Goal: Task Accomplishment & Management: Complete application form

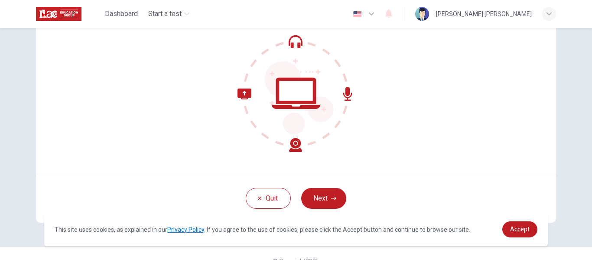
scroll to position [101, 0]
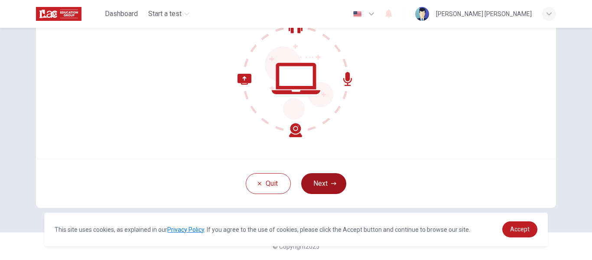
click at [325, 179] on button "Next" at bounding box center [323, 183] width 45 height 21
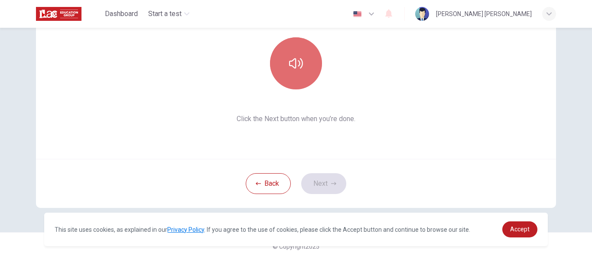
click at [304, 67] on button "button" at bounding box center [296, 63] width 52 height 52
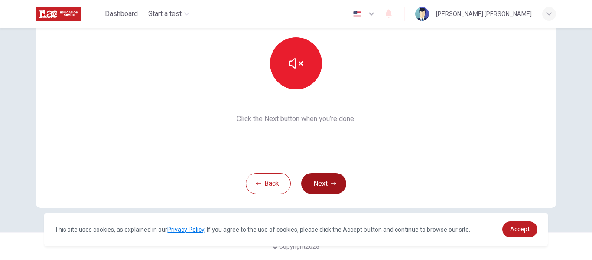
click at [322, 187] on button "Next" at bounding box center [323, 183] width 45 height 21
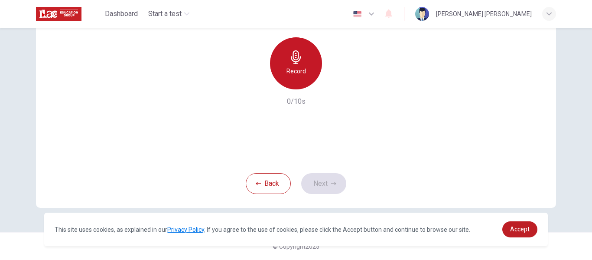
click at [296, 62] on icon "button" at bounding box center [296, 57] width 14 height 14
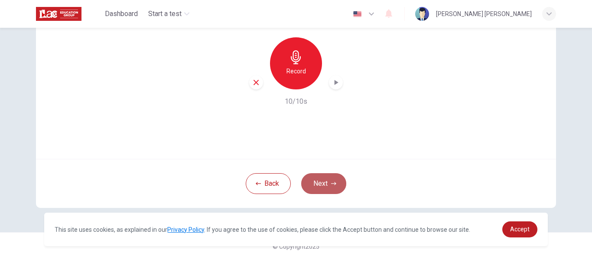
click at [317, 178] on button "Next" at bounding box center [323, 183] width 45 height 21
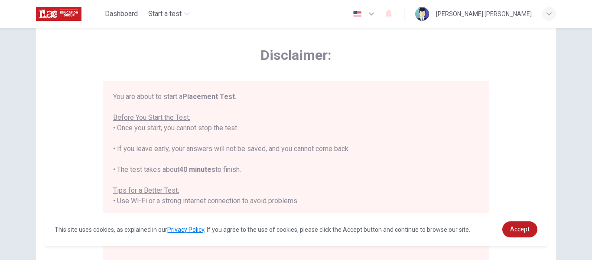
scroll to position [15, 0]
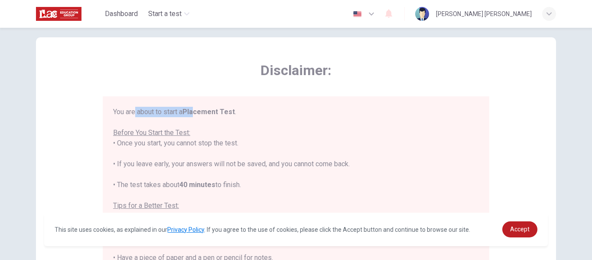
drag, startPoint x: 134, startPoint y: 114, endPoint x: 194, endPoint y: 111, distance: 59.8
click at [194, 111] on div "You are about to start a Placement Test . Before You Start the Test: • Once you…" at bounding box center [296, 226] width 366 height 239
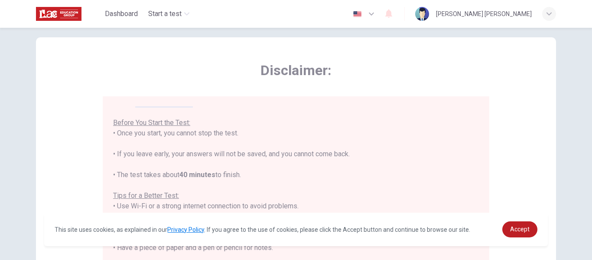
scroll to position [0, 0]
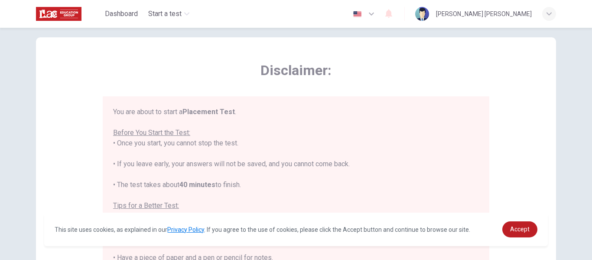
click at [219, 112] on b "Placement Test" at bounding box center [208, 111] width 52 height 8
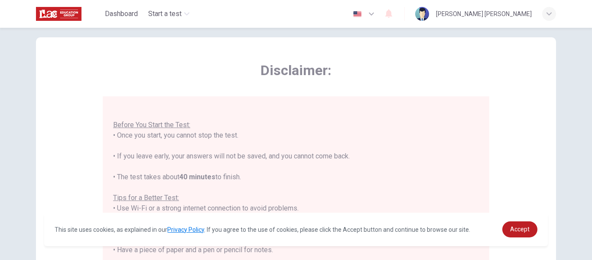
scroll to position [10, 0]
drag, startPoint x: 207, startPoint y: 132, endPoint x: 217, endPoint y: 136, distance: 10.7
click at [217, 136] on div "You are about to start a Placement Test . Before You Start the Test: • Once you…" at bounding box center [296, 216] width 366 height 239
drag, startPoint x: 225, startPoint y: 133, endPoint x: 229, endPoint y: 134, distance: 4.4
click at [229, 134] on div "You are about to start a Placement Test . Before You Start the Test: • Once you…" at bounding box center [296, 216] width 366 height 239
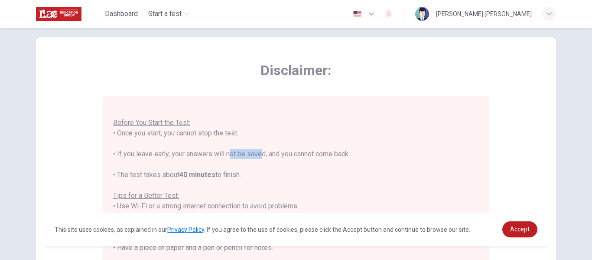
drag, startPoint x: 224, startPoint y: 153, endPoint x: 255, endPoint y: 151, distance: 30.9
click at [255, 151] on div "You are about to start a Placement Test . Before You Start the Test: • Once you…" at bounding box center [296, 216] width 366 height 239
drag, startPoint x: 290, startPoint y: 153, endPoint x: 316, endPoint y: 153, distance: 26.4
click at [316, 153] on div "You are about to start a Placement Test . Before You Start the Test: • Once you…" at bounding box center [296, 216] width 366 height 239
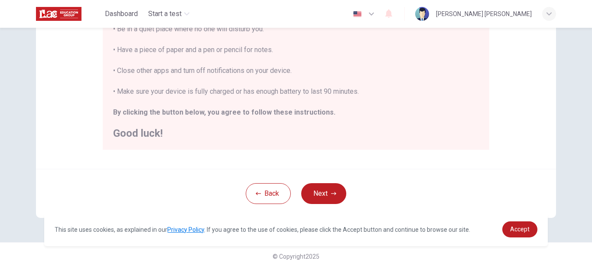
scroll to position [222, 0]
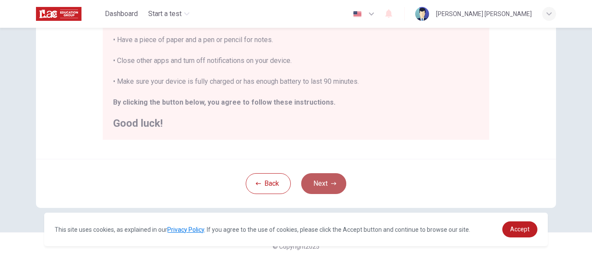
click at [316, 190] on button "Next" at bounding box center [323, 183] width 45 height 21
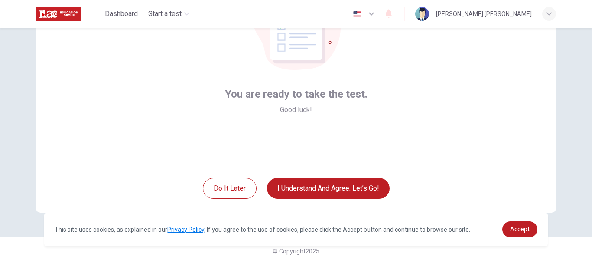
scroll to position [97, 0]
click at [519, 226] on span "Accept" at bounding box center [519, 228] width 19 height 7
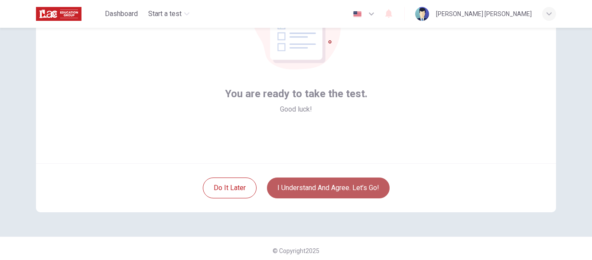
click at [351, 194] on button "I understand and agree. Let’s go!" at bounding box center [328, 187] width 123 height 21
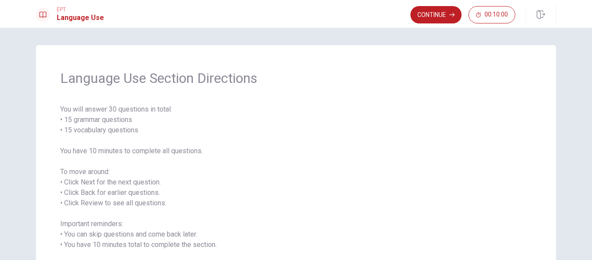
click at [351, 194] on span "You will answer 30 questions in total: • 15 grammar questions • 15 vocabulary q…" at bounding box center [295, 187] width 471 height 166
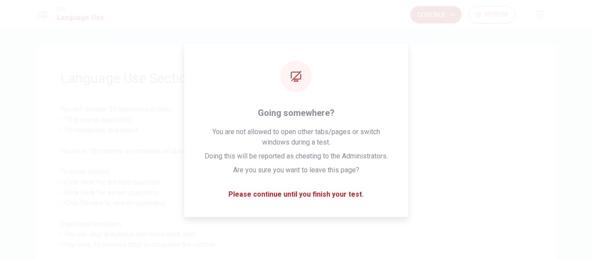
click at [436, 13] on button "Continue" at bounding box center [435, 14] width 51 height 17
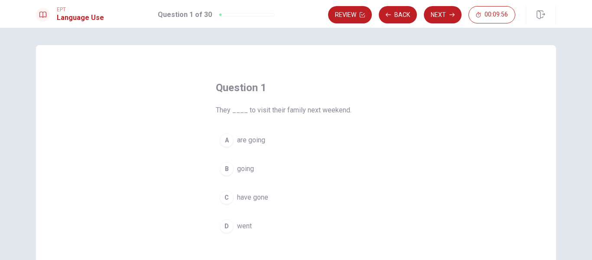
scroll to position [43, 0]
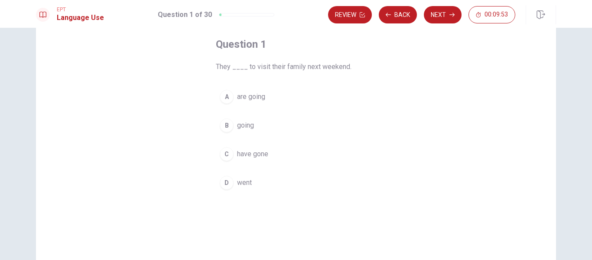
click at [258, 95] on span "are going" at bounding box center [251, 96] width 28 height 10
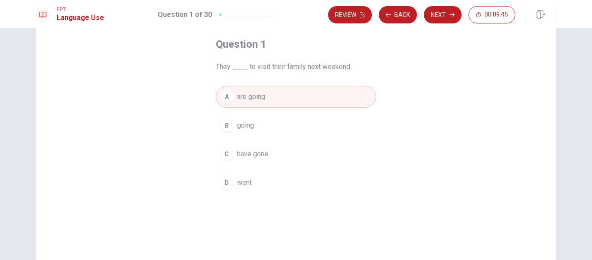
click at [440, 20] on button "Next" at bounding box center [443, 14] width 38 height 17
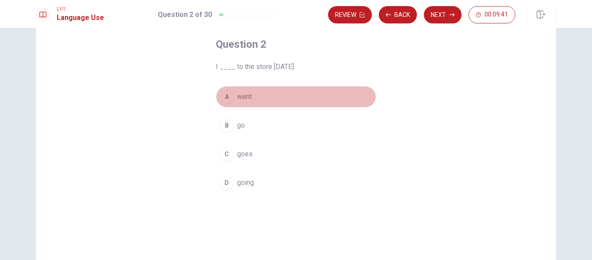
click at [252, 93] on button "A went" at bounding box center [296, 97] width 160 height 22
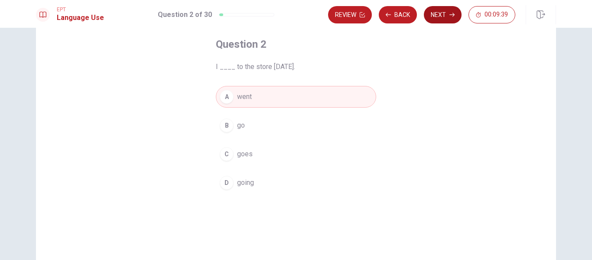
click at [446, 18] on button "Next" at bounding box center [443, 14] width 38 height 17
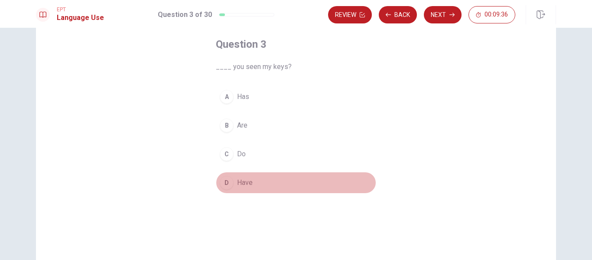
click at [244, 181] on span "Have" at bounding box center [245, 182] width 16 height 10
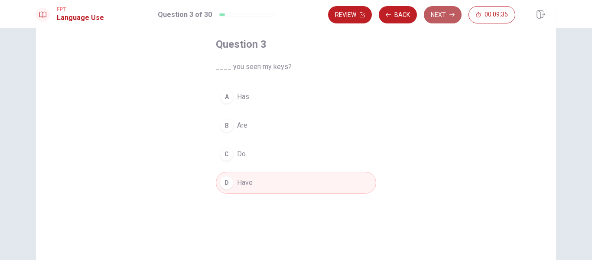
click at [447, 12] on button "Next" at bounding box center [443, 14] width 38 height 17
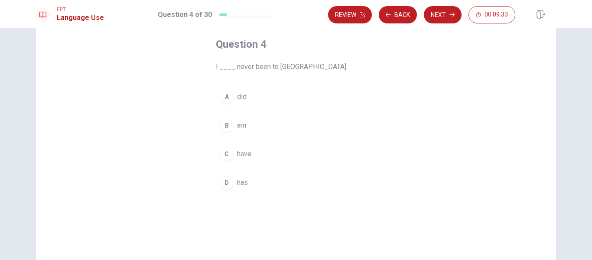
click at [275, 153] on button "C have" at bounding box center [296, 154] width 160 height 22
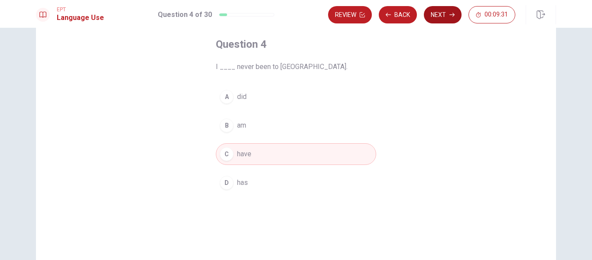
click at [442, 18] on button "Next" at bounding box center [443, 14] width 38 height 17
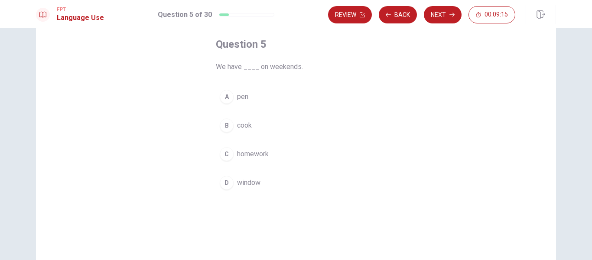
click at [268, 151] on button "C homework" at bounding box center [296, 154] width 160 height 22
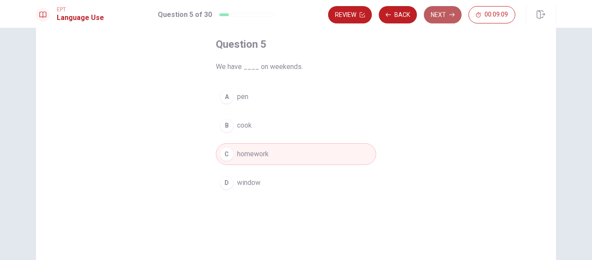
click at [442, 18] on button "Next" at bounding box center [443, 14] width 38 height 17
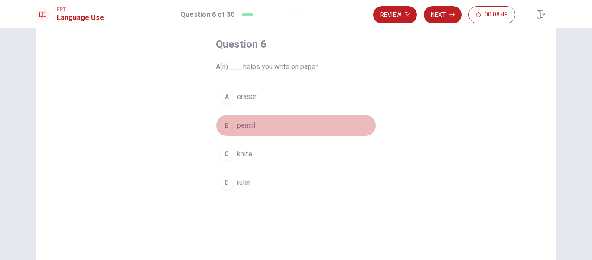
click at [245, 125] on span "pencil" at bounding box center [246, 125] width 18 height 10
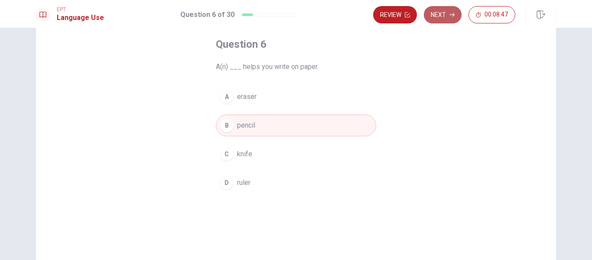
click at [444, 12] on button "Next" at bounding box center [443, 14] width 38 height 17
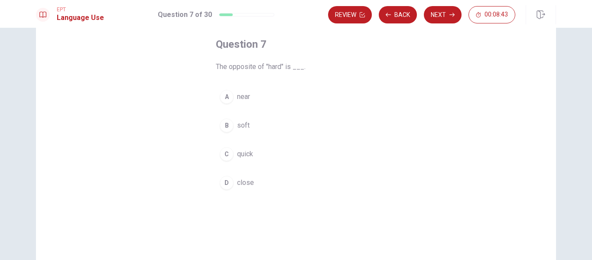
click at [240, 123] on span "soft" at bounding box center [243, 125] width 13 height 10
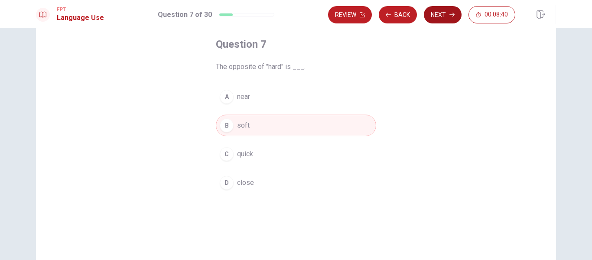
click at [448, 19] on button "Next" at bounding box center [443, 14] width 38 height 17
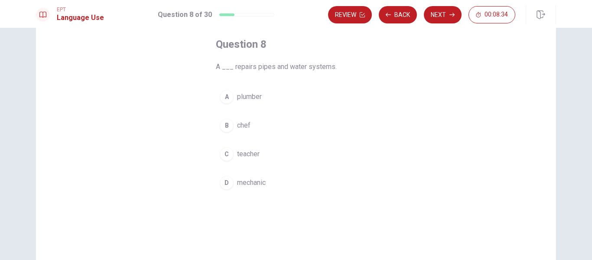
click at [263, 97] on button "A plumber" at bounding box center [296, 97] width 160 height 22
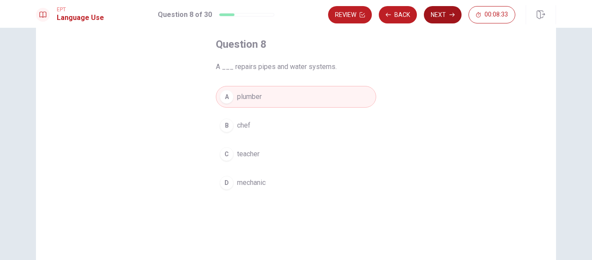
click at [446, 15] on button "Next" at bounding box center [443, 14] width 38 height 17
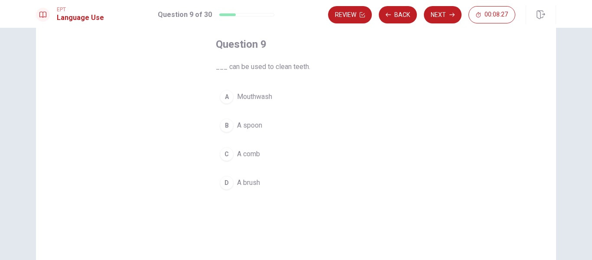
click at [261, 176] on button "D A brush" at bounding box center [296, 183] width 160 height 22
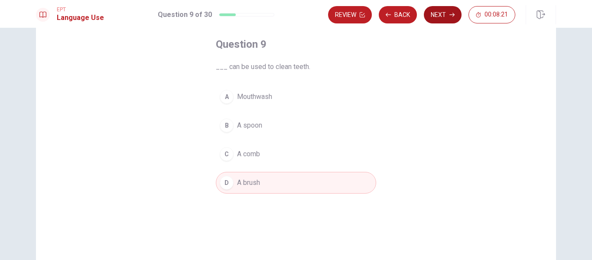
click at [451, 17] on icon "button" at bounding box center [451, 14] width 5 height 5
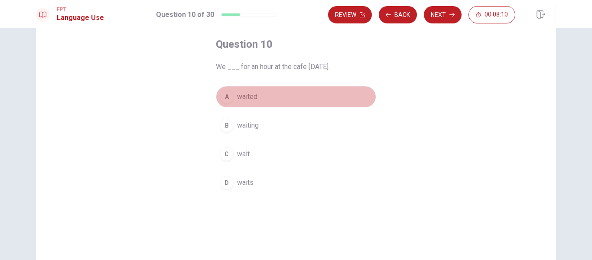
click at [263, 97] on button "A waited" at bounding box center [296, 97] width 160 height 22
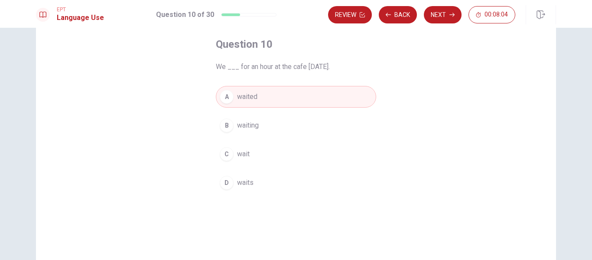
click at [455, 14] on button "Next" at bounding box center [443, 14] width 38 height 17
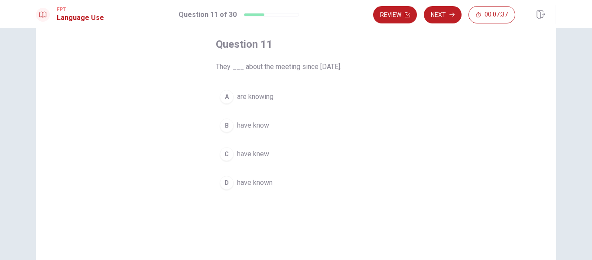
click at [261, 181] on span "have known" at bounding box center [255, 182] width 36 height 10
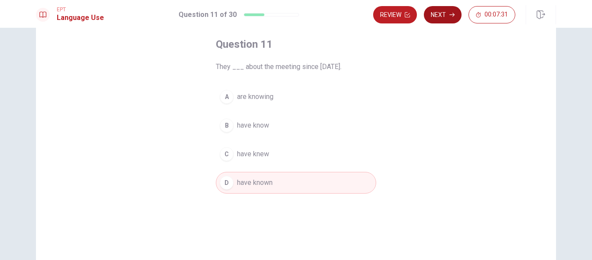
click at [451, 14] on icon "button" at bounding box center [451, 14] width 5 height 5
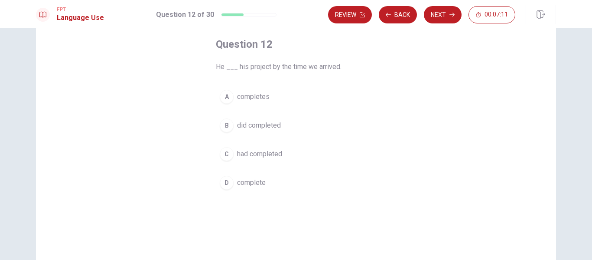
click at [251, 182] on span "complete" at bounding box center [251, 182] width 29 height 10
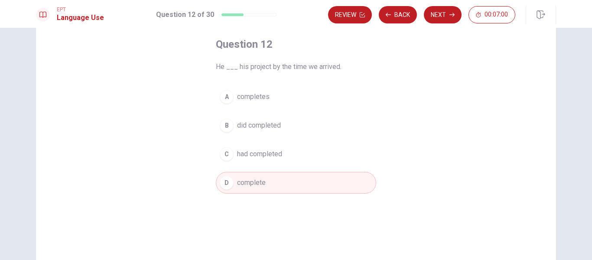
click at [299, 148] on button "C had completed" at bounding box center [296, 154] width 160 height 22
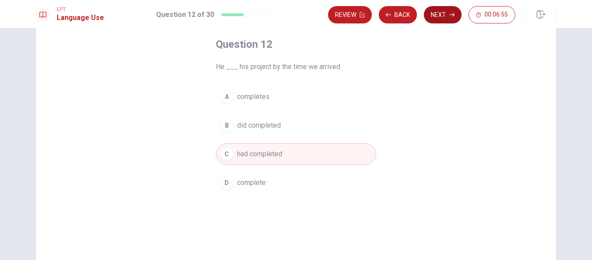
click at [434, 16] on button "Next" at bounding box center [443, 14] width 38 height 17
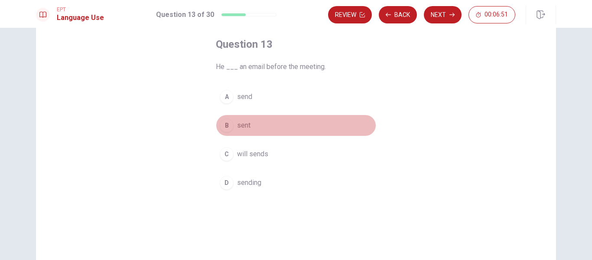
click at [248, 126] on span "sent" at bounding box center [243, 125] width 13 height 10
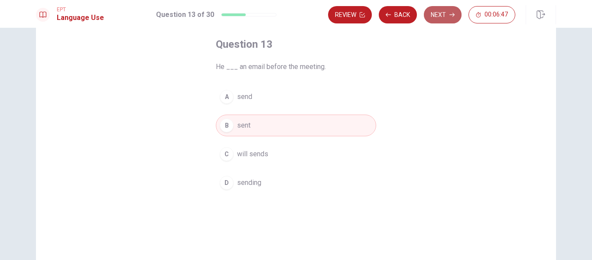
click at [448, 16] on button "Next" at bounding box center [443, 14] width 38 height 17
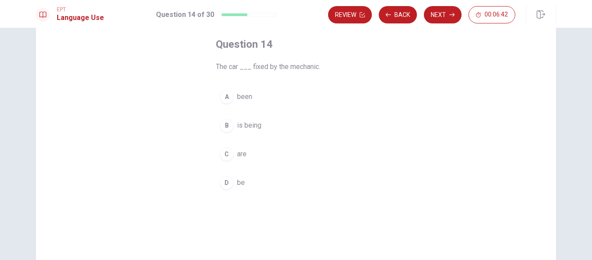
click at [285, 126] on button "B is being" at bounding box center [296, 125] width 160 height 22
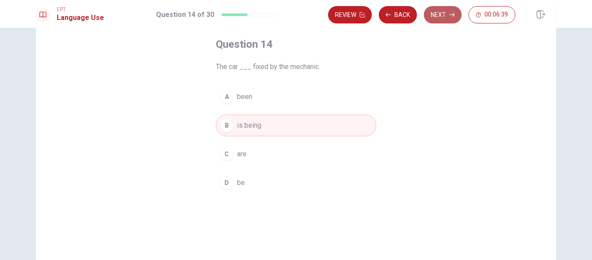
click at [443, 14] on button "Next" at bounding box center [443, 14] width 38 height 17
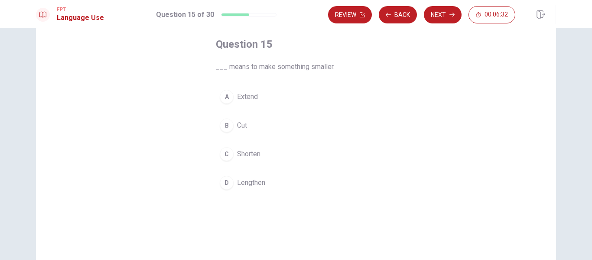
click at [252, 155] on span "Shorten" at bounding box center [248, 154] width 23 height 10
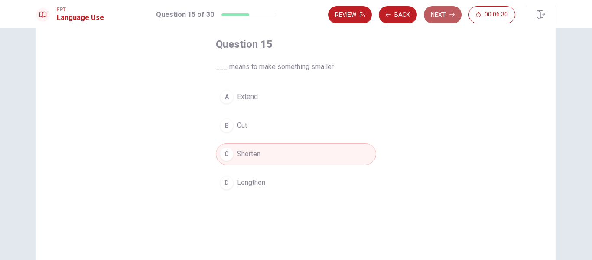
click at [445, 17] on button "Next" at bounding box center [443, 14] width 38 height 17
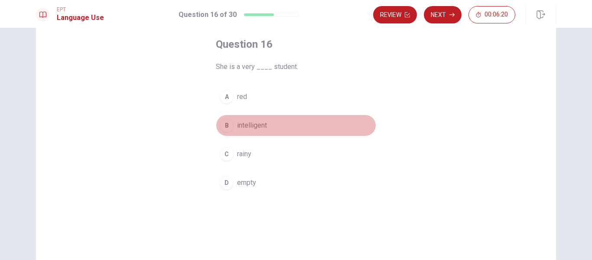
click at [257, 123] on span "intelligent" at bounding box center [252, 125] width 30 height 10
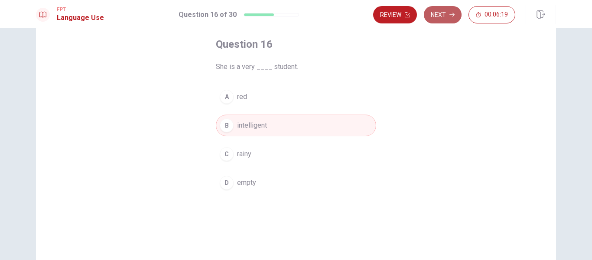
click at [442, 15] on button "Next" at bounding box center [443, 14] width 38 height 17
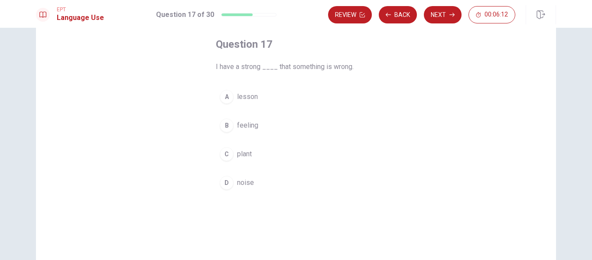
click at [243, 122] on span "feeling" at bounding box center [247, 125] width 21 height 10
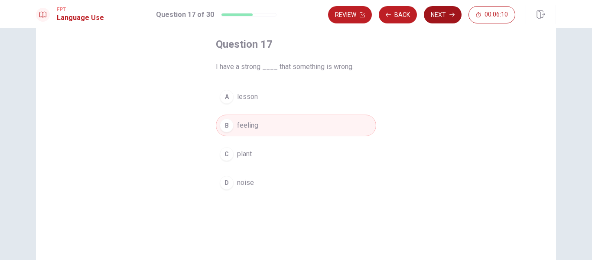
click at [449, 19] on button "Next" at bounding box center [443, 14] width 38 height 17
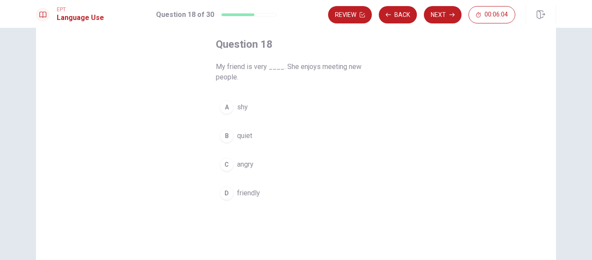
click at [242, 191] on span "friendly" at bounding box center [248, 193] width 23 height 10
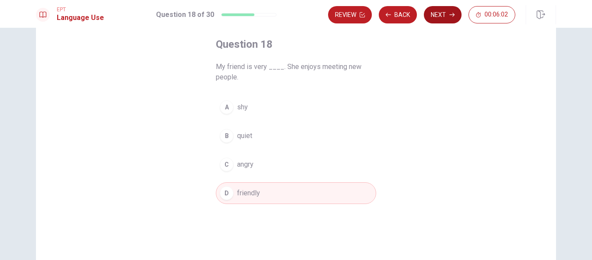
click at [442, 19] on button "Next" at bounding box center [443, 14] width 38 height 17
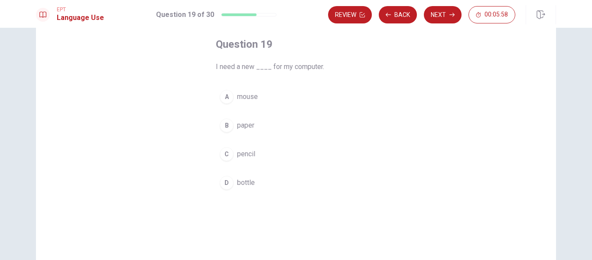
click at [261, 101] on button "A mouse" at bounding box center [296, 97] width 160 height 22
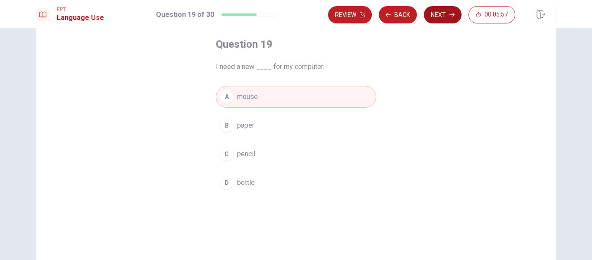
click at [444, 20] on button "Next" at bounding box center [443, 14] width 38 height 17
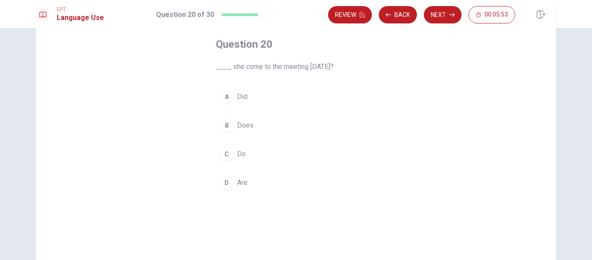
click at [272, 99] on button "A Did" at bounding box center [296, 97] width 160 height 22
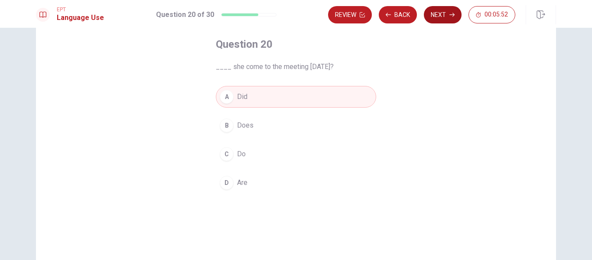
click at [436, 17] on button "Next" at bounding box center [443, 14] width 38 height 17
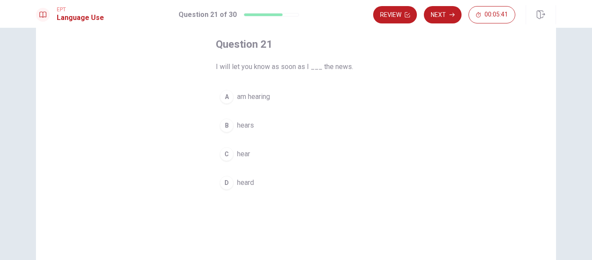
click at [240, 154] on span "hear" at bounding box center [243, 154] width 13 height 10
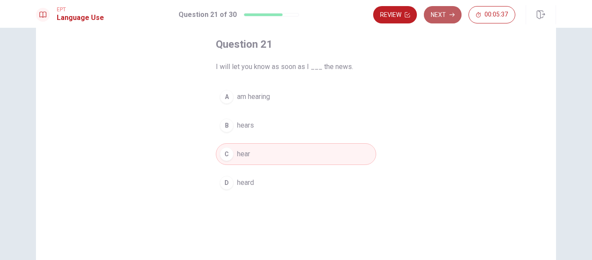
click at [450, 13] on icon "button" at bounding box center [451, 14] width 5 height 5
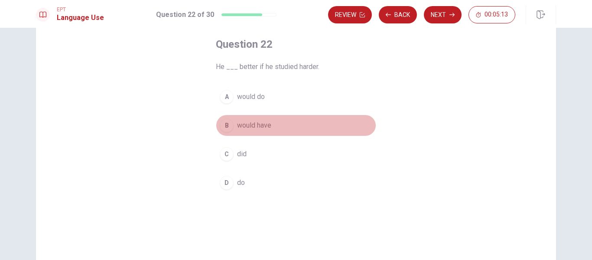
click at [265, 126] on span "would have" at bounding box center [254, 125] width 34 height 10
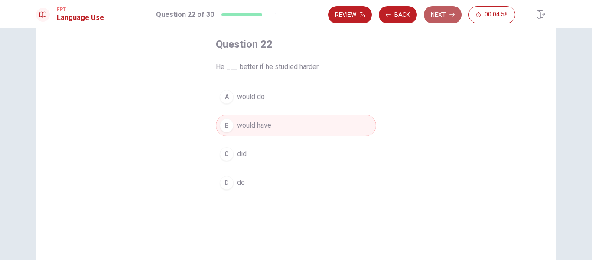
click at [443, 16] on button "Next" at bounding box center [443, 14] width 38 height 17
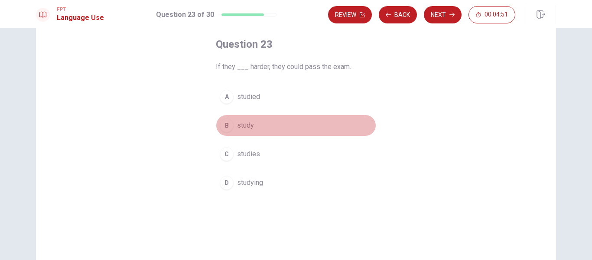
click at [270, 125] on button "B study" at bounding box center [296, 125] width 160 height 22
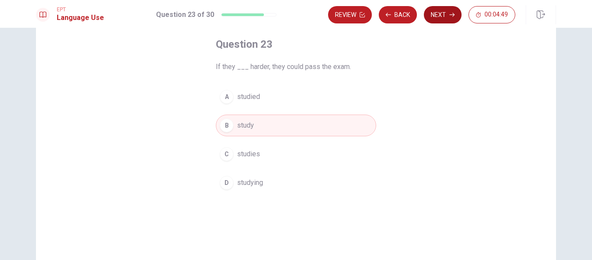
click at [447, 16] on button "Next" at bounding box center [443, 14] width 38 height 17
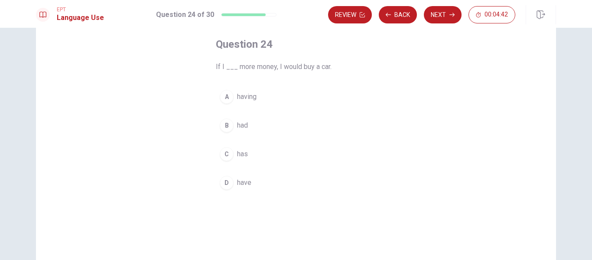
click at [249, 126] on button "B had" at bounding box center [296, 125] width 160 height 22
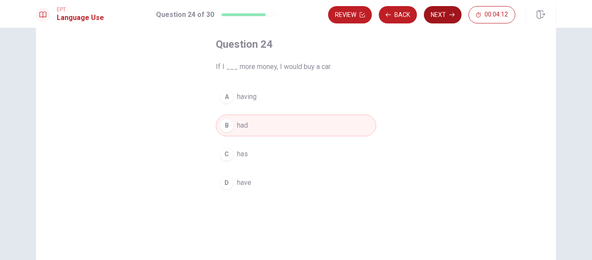
click at [448, 19] on button "Next" at bounding box center [443, 14] width 38 height 17
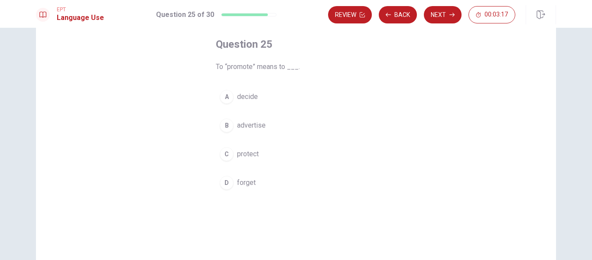
click at [252, 97] on span "decide" at bounding box center [247, 96] width 21 height 10
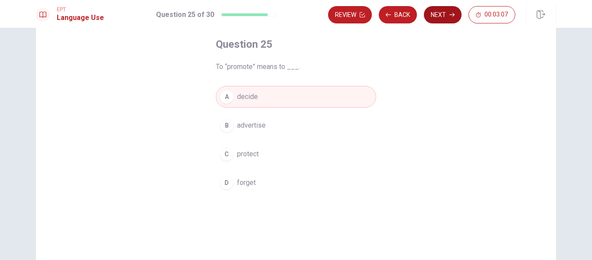
click at [445, 16] on button "Next" at bounding box center [443, 14] width 38 height 17
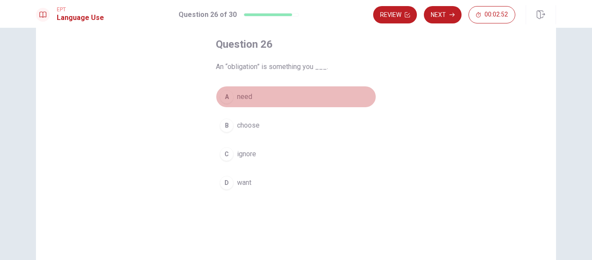
click at [247, 97] on span "need" at bounding box center [244, 96] width 15 height 10
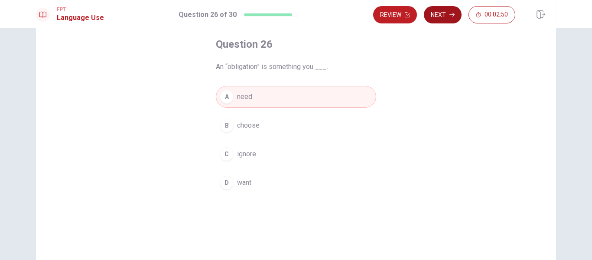
click at [443, 22] on button "Next" at bounding box center [443, 14] width 38 height 17
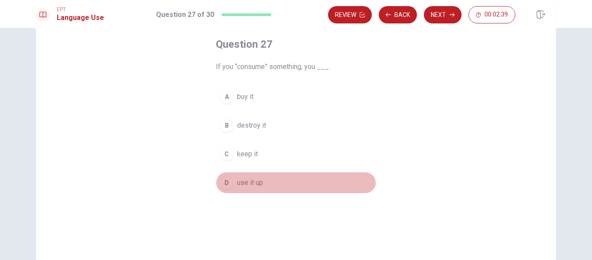
click at [253, 183] on span "use it up" at bounding box center [250, 182] width 26 height 10
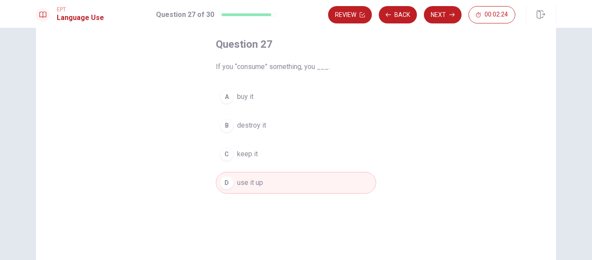
click at [253, 183] on span "use it up" at bounding box center [250, 182] width 26 height 10
click at [439, 18] on button "Next" at bounding box center [443, 14] width 38 height 17
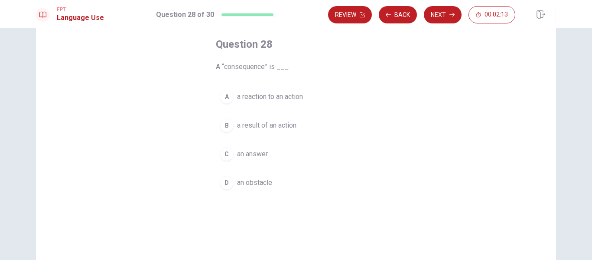
click at [302, 123] on button "B a result of an action" at bounding box center [296, 125] width 160 height 22
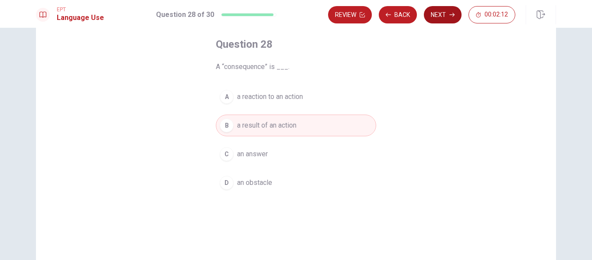
click at [450, 13] on icon "button" at bounding box center [451, 14] width 5 height 5
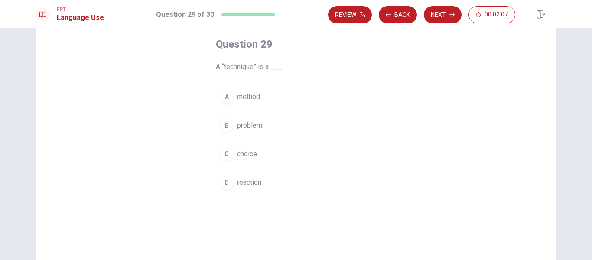
click at [253, 94] on span "method" at bounding box center [248, 96] width 23 height 10
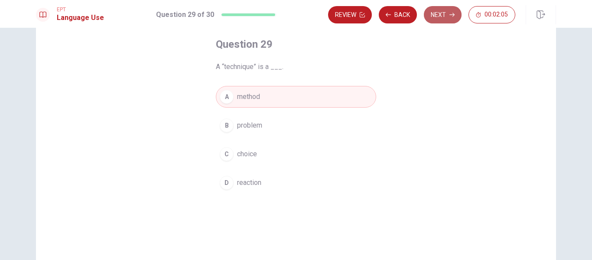
click at [438, 16] on button "Next" at bounding box center [443, 14] width 38 height 17
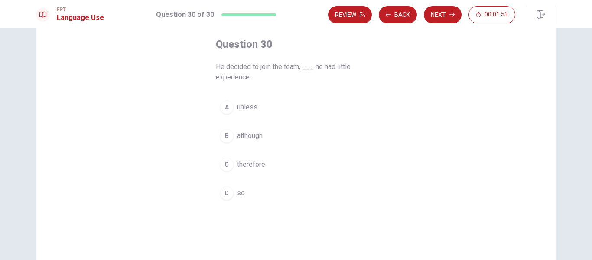
click at [252, 107] on span "unless" at bounding box center [247, 107] width 20 height 10
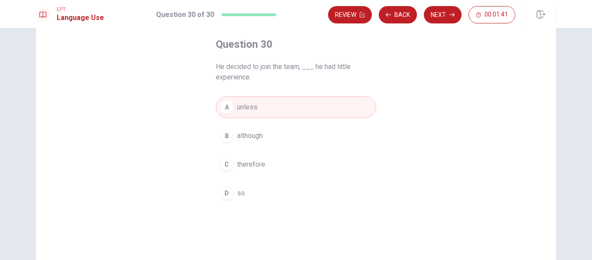
click at [271, 136] on button "B although" at bounding box center [296, 136] width 160 height 22
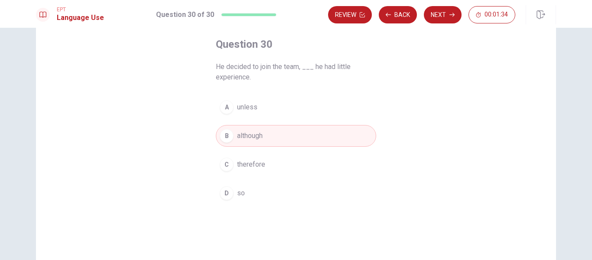
click at [271, 136] on button "B although" at bounding box center [296, 136] width 160 height 22
click at [437, 20] on button "Next" at bounding box center [443, 14] width 38 height 17
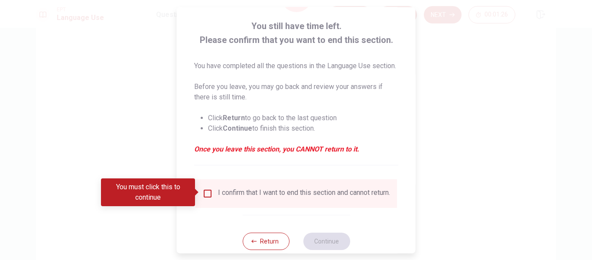
scroll to position [74, 0]
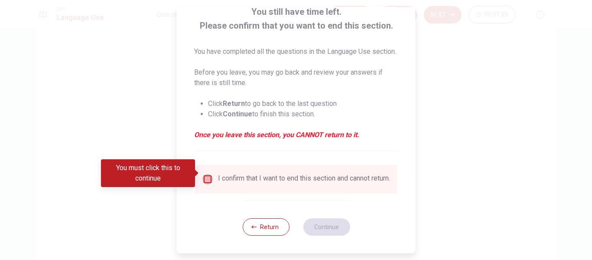
click at [204, 174] on input "You must click this to continue" at bounding box center [207, 179] width 10 height 10
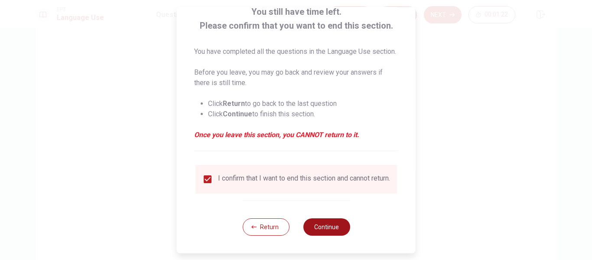
click at [341, 228] on button "Continue" at bounding box center [326, 226] width 47 height 17
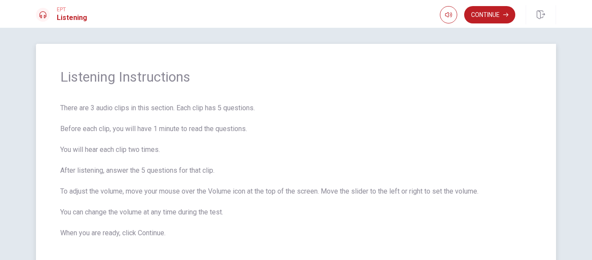
scroll to position [0, 0]
click at [501, 17] on button "Continue" at bounding box center [489, 14] width 51 height 17
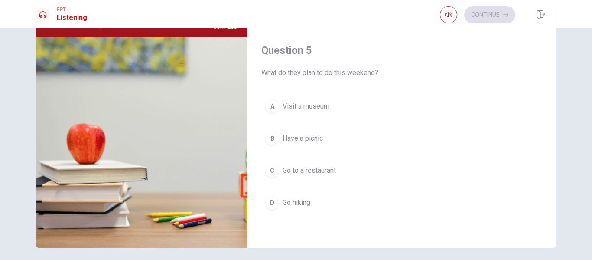
scroll to position [132, 0]
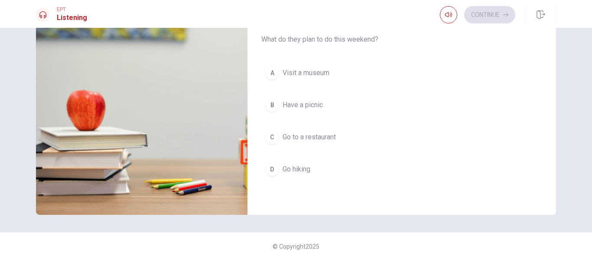
click at [406, 107] on button "B Have a picnic" at bounding box center [401, 105] width 281 height 22
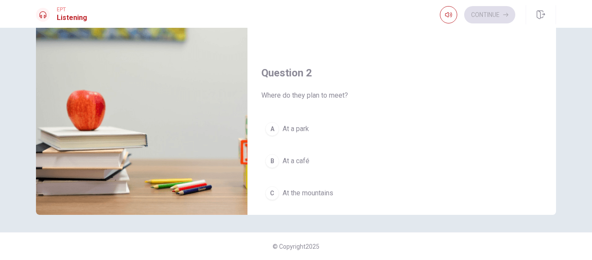
scroll to position [130, 0]
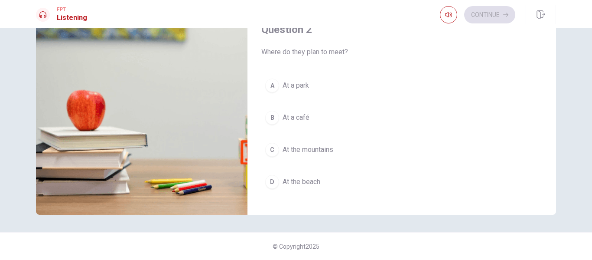
click at [396, 78] on button "A At a park" at bounding box center [401, 86] width 281 height 22
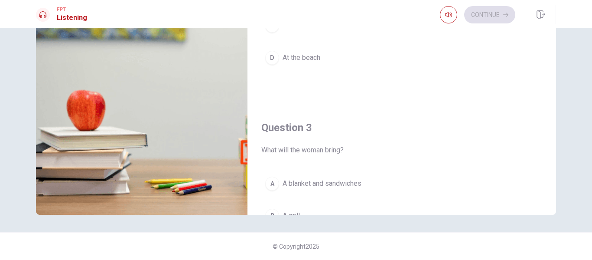
scroll to position [303, 0]
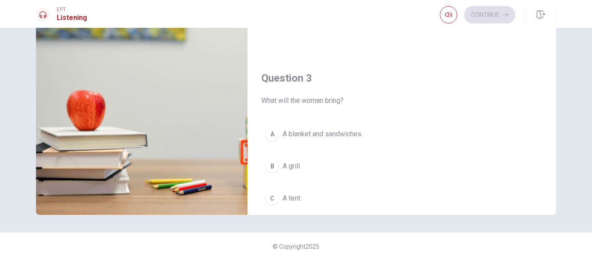
click at [388, 134] on button "A A blanket and sandwiches" at bounding box center [401, 134] width 281 height 22
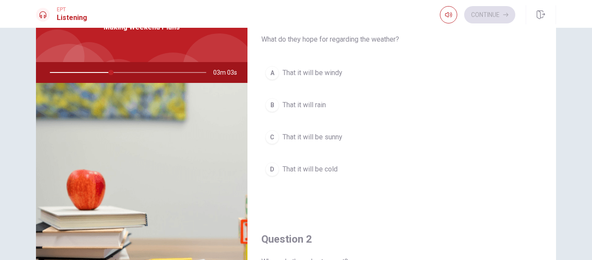
scroll to position [45, 0]
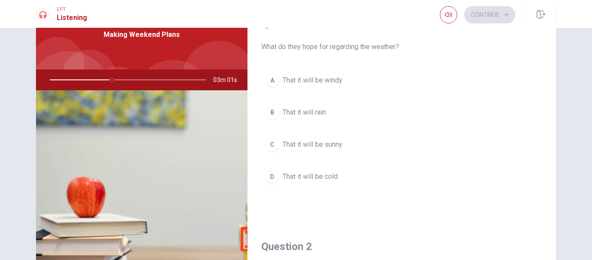
click at [387, 144] on button "C That it will be sunny" at bounding box center [401, 144] width 281 height 22
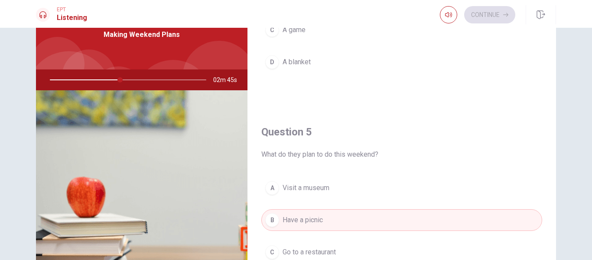
scroll to position [650, 0]
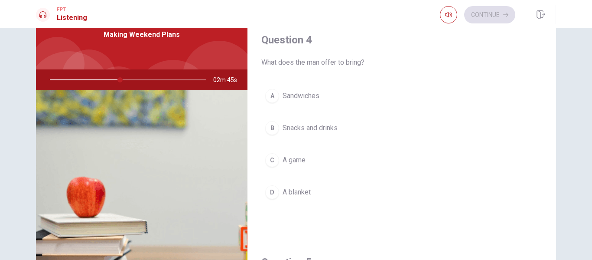
click at [377, 126] on button "B Snacks and drinks" at bounding box center [401, 128] width 281 height 22
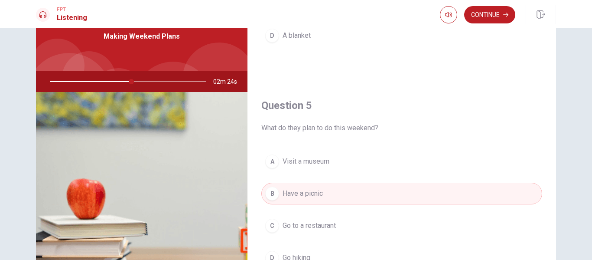
scroll to position [87, 0]
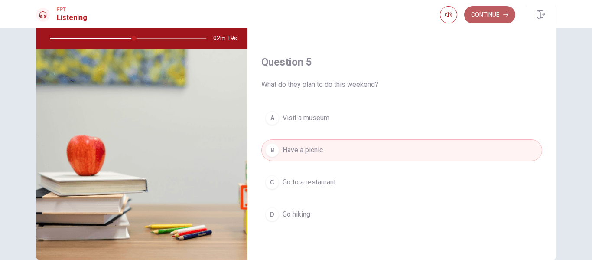
click at [487, 19] on button "Continue" at bounding box center [489, 14] width 51 height 17
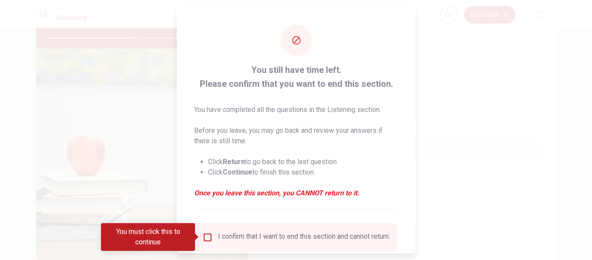
click at [206, 240] on input "You must click this to continue" at bounding box center [207, 236] width 10 height 10
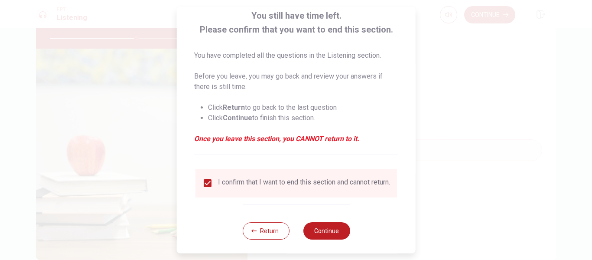
scroll to position [64, 0]
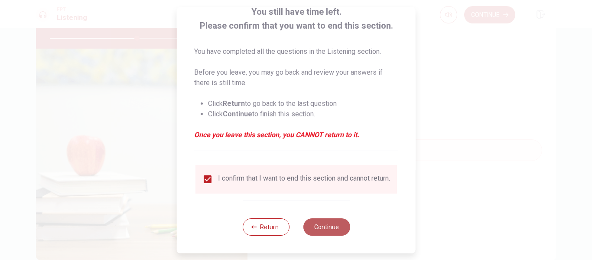
click at [324, 228] on button "Continue" at bounding box center [326, 226] width 47 height 17
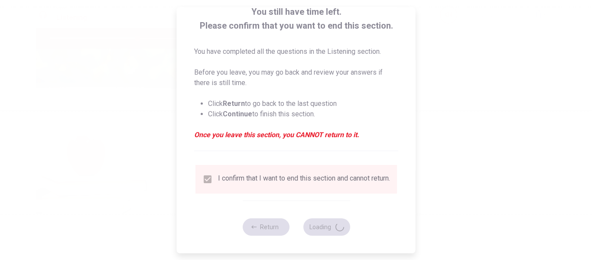
type input "56"
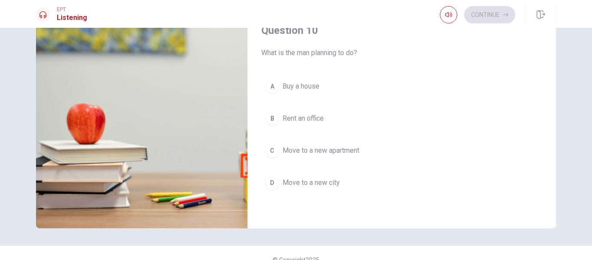
scroll to position [130, 0]
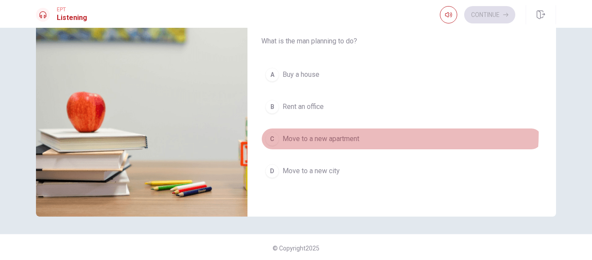
click at [341, 133] on button "C Move to a new apartment" at bounding box center [401, 139] width 281 height 22
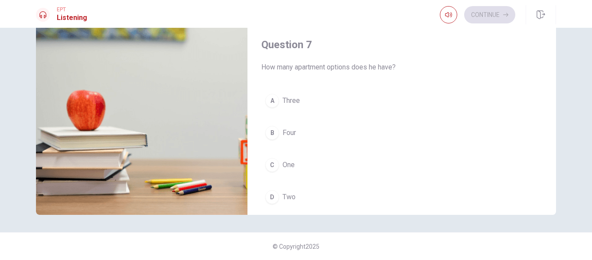
scroll to position [158, 0]
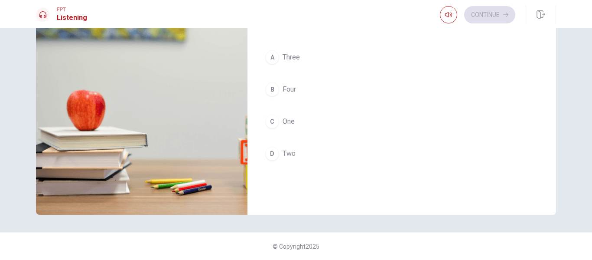
click at [364, 156] on button "D Two" at bounding box center [401, 154] width 281 height 22
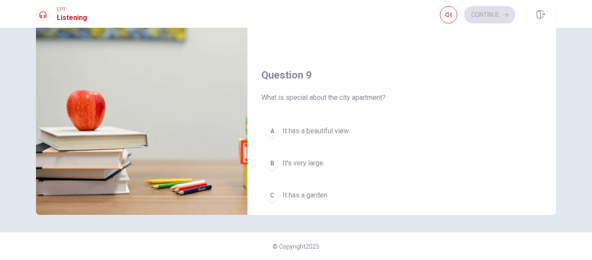
scroll to position [548, 0]
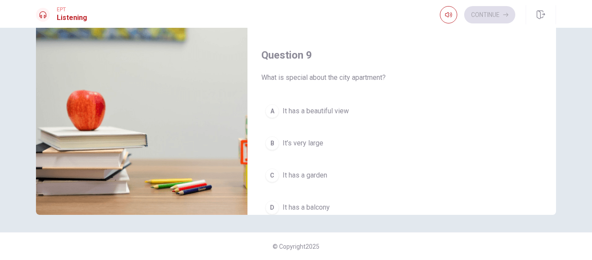
click at [348, 113] on button "A It has a beautiful view" at bounding box center [401, 111] width 281 height 22
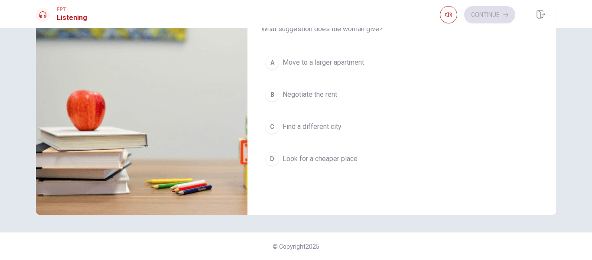
scroll to position [331, 0]
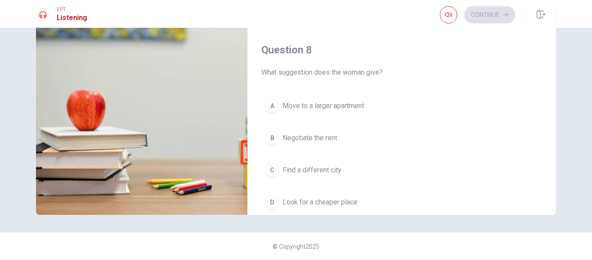
click at [363, 138] on button "B Negotiate the rent" at bounding box center [401, 138] width 281 height 22
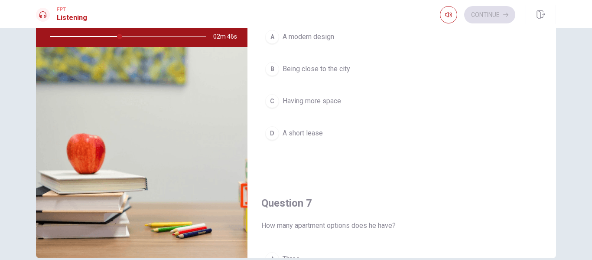
scroll to position [45, 0]
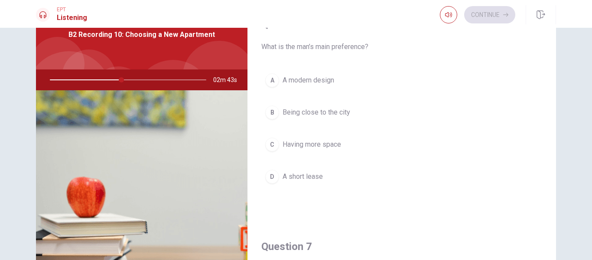
click at [375, 148] on button "C Having more space" at bounding box center [401, 144] width 281 height 22
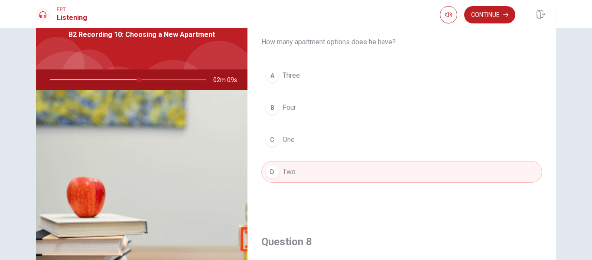
scroll to position [217, 0]
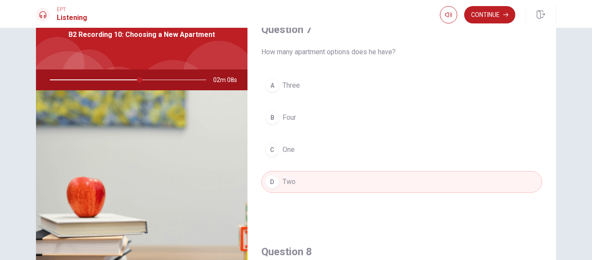
click at [371, 81] on button "A Three" at bounding box center [401, 86] width 281 height 22
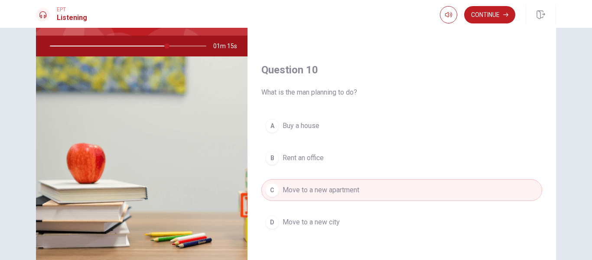
scroll to position [88, 0]
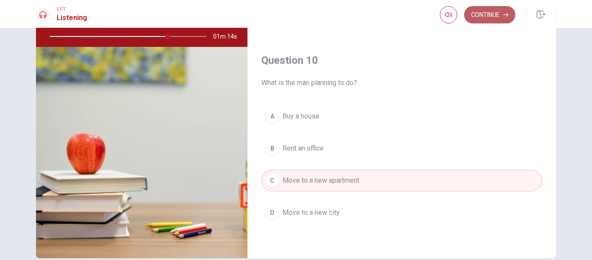
click at [478, 15] on button "Continue" at bounding box center [489, 14] width 51 height 17
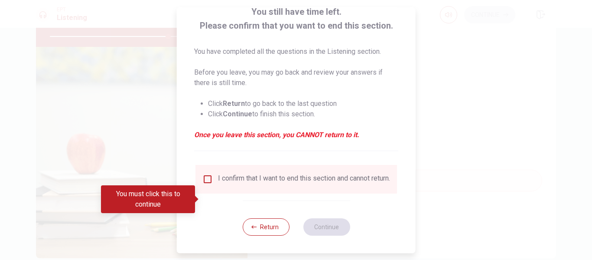
scroll to position [64, 0]
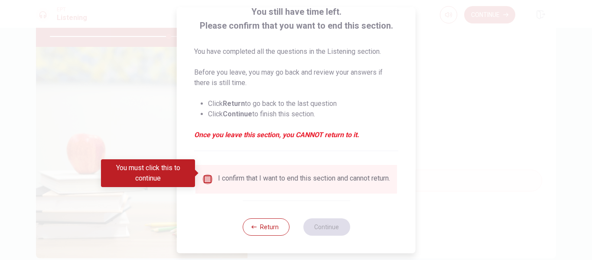
click at [208, 174] on input "You must click this to continue" at bounding box center [207, 179] width 10 height 10
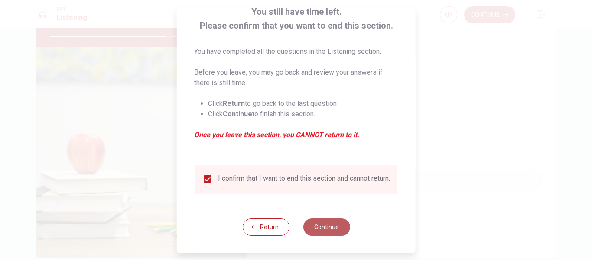
click at [308, 227] on button "Continue" at bounding box center [326, 226] width 47 height 17
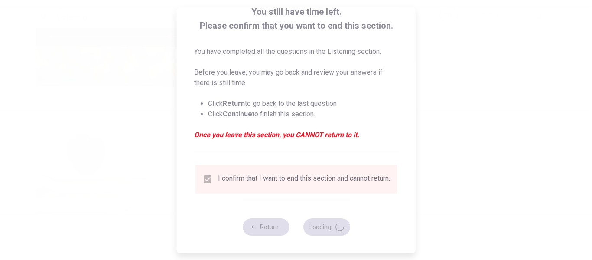
type input "77"
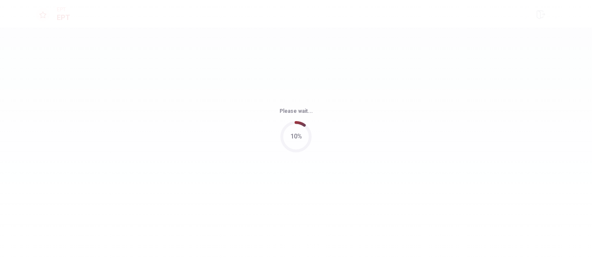
scroll to position [0, 0]
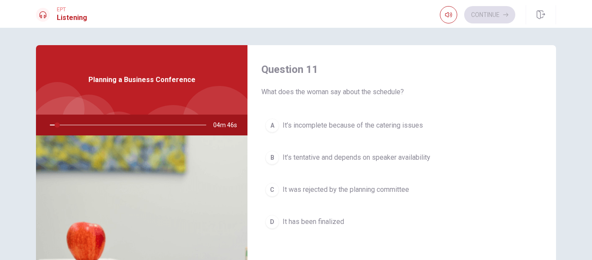
drag, startPoint x: 369, startPoint y: 92, endPoint x: 397, endPoint y: 93, distance: 28.2
click at [397, 93] on span "What does the woman say about the schedule?" at bounding box center [401, 92] width 281 height 10
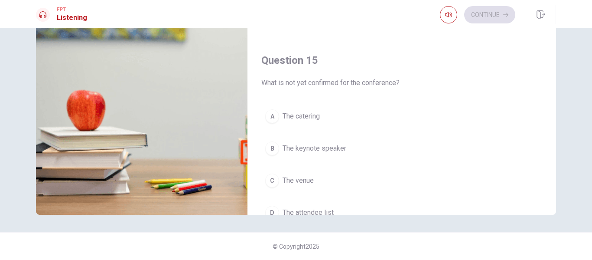
scroll to position [808, 0]
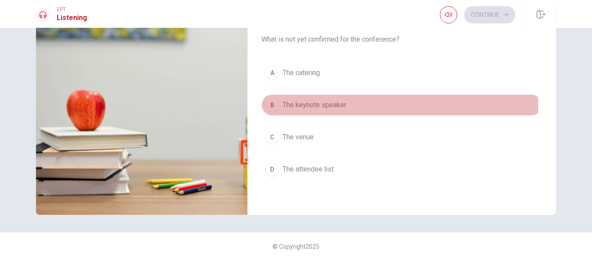
click at [366, 106] on button "B The keynote speaker" at bounding box center [401, 105] width 281 height 22
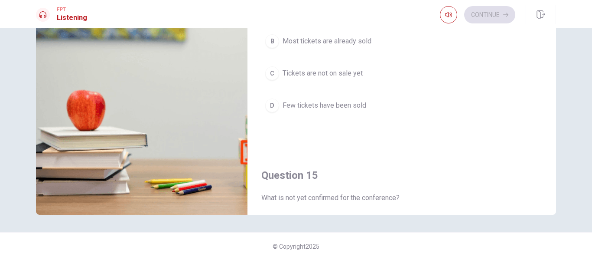
scroll to position [607, 0]
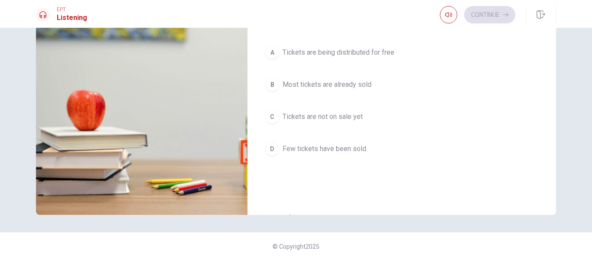
click at [380, 86] on button "B Most tickets are already sold" at bounding box center [401, 85] width 281 height 22
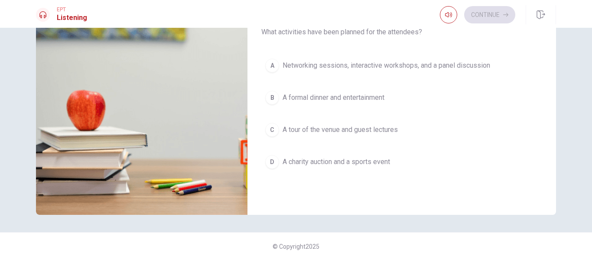
scroll to position [347, 0]
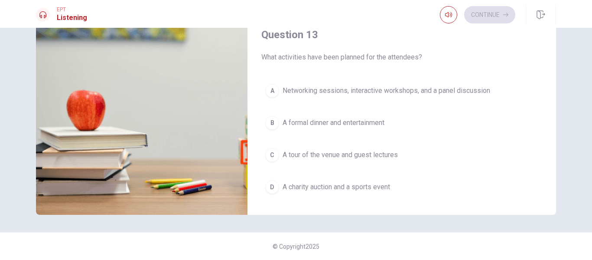
click at [382, 93] on span "Networking sessions, interactive workshops, and a panel discussion" at bounding box center [387, 90] width 208 height 10
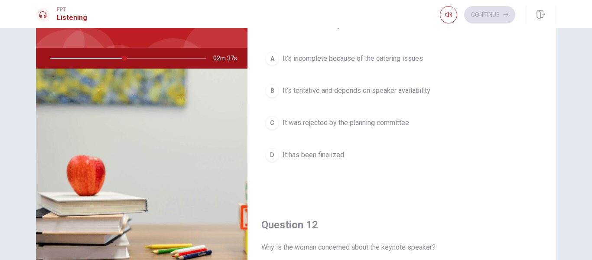
scroll to position [45, 0]
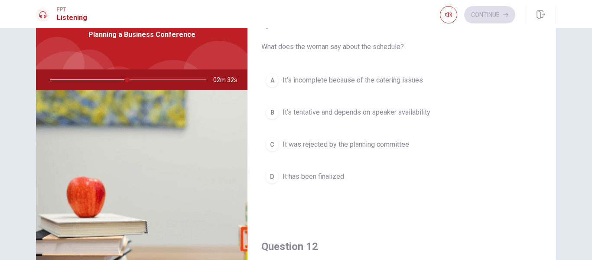
click at [395, 116] on span "It’s tentative and depends on speaker availability" at bounding box center [357, 112] width 148 height 10
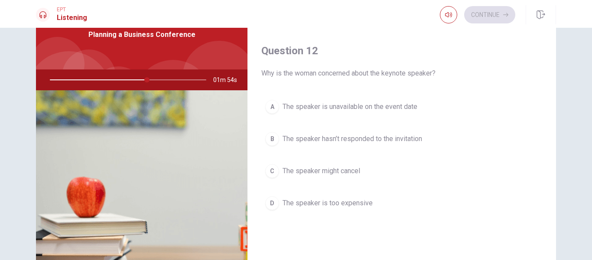
scroll to position [217, 0]
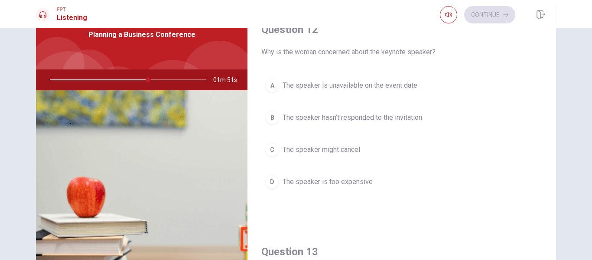
click at [359, 119] on span "The speaker hasn’t responded to the invitation" at bounding box center [353, 117] width 140 height 10
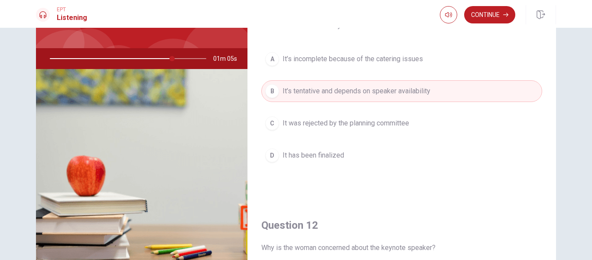
scroll to position [45, 0]
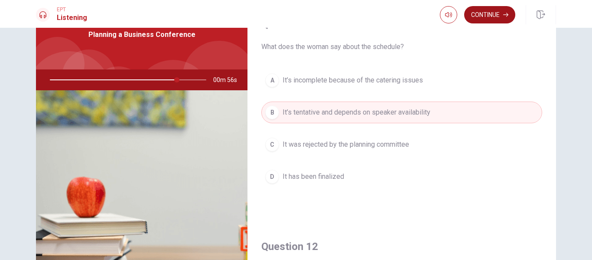
click at [501, 15] on button "Continue" at bounding box center [489, 14] width 51 height 17
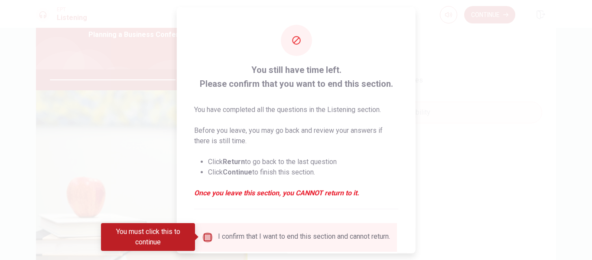
click at [209, 237] on input "You must click this to continue" at bounding box center [207, 236] width 10 height 10
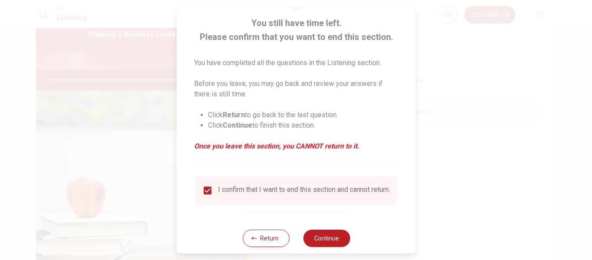
scroll to position [64, 0]
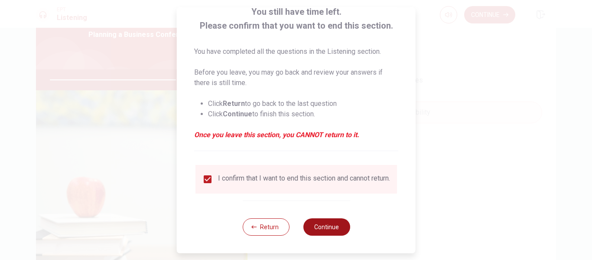
click at [313, 231] on button "Continue" at bounding box center [326, 226] width 47 height 17
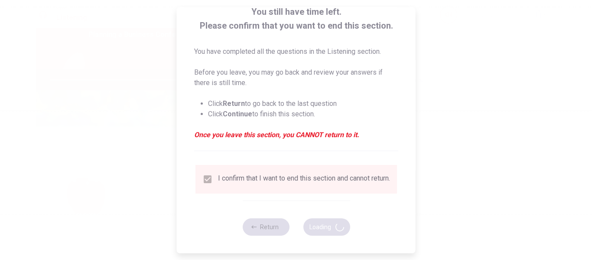
type input "83"
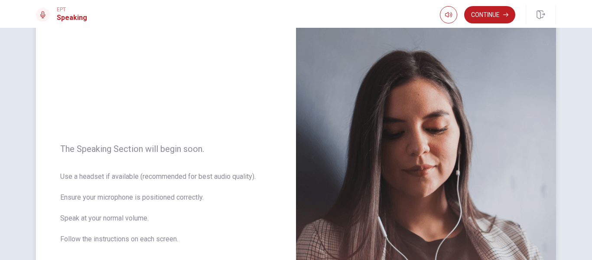
scroll to position [0, 0]
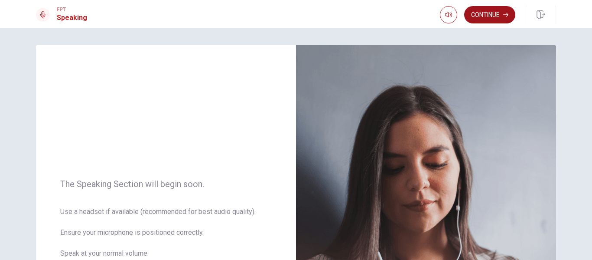
click at [494, 17] on button "Continue" at bounding box center [489, 14] width 51 height 17
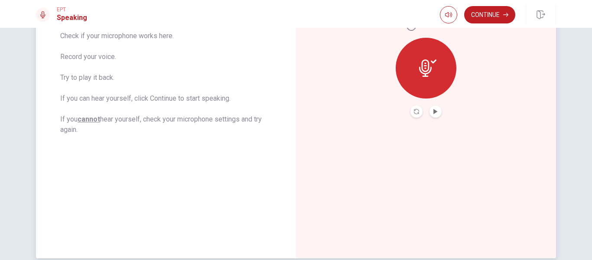
scroll to position [122, 0]
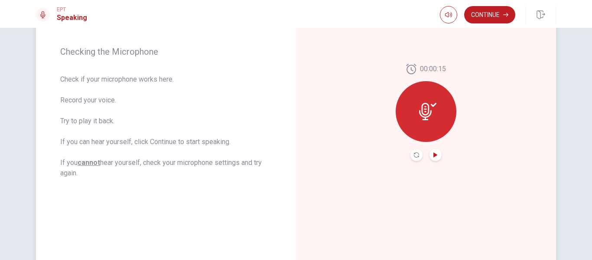
click at [433, 156] on icon "Play Audio" at bounding box center [435, 154] width 4 height 5
click at [434, 156] on icon "Pause Audio" at bounding box center [435, 154] width 4 height 5
click at [495, 16] on button "Continue" at bounding box center [489, 14] width 51 height 17
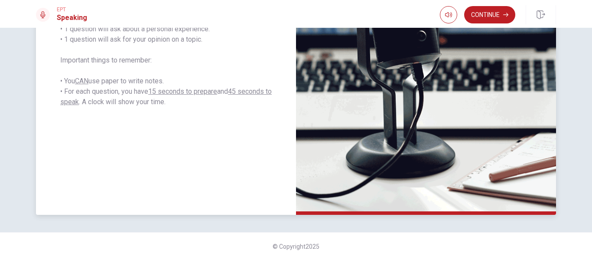
scroll to position [0, 0]
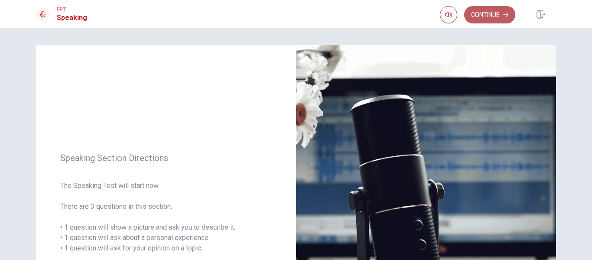
click at [484, 17] on button "Continue" at bounding box center [489, 14] width 51 height 17
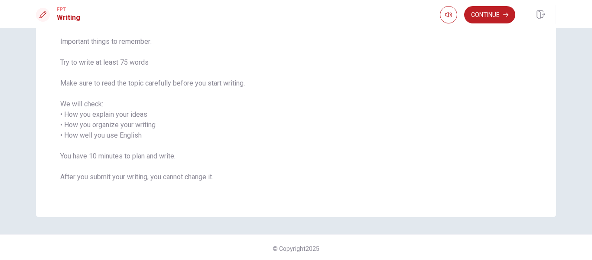
scroll to position [91, 0]
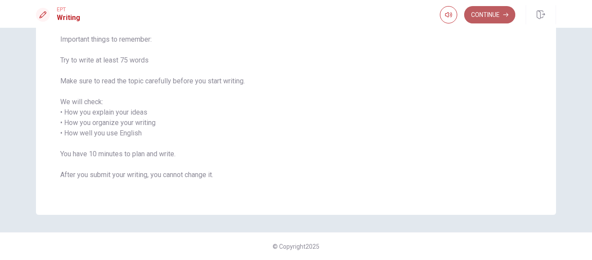
click at [484, 10] on button "Continue" at bounding box center [489, 14] width 51 height 17
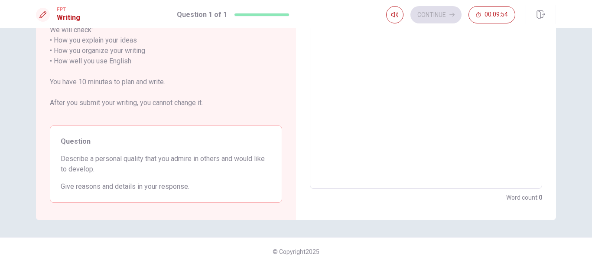
scroll to position [147, 0]
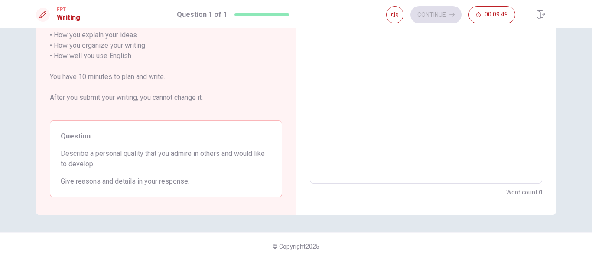
click at [78, 154] on span "Describe a personal quality that you admire in others and would like to develop." at bounding box center [166, 158] width 211 height 21
click at [91, 154] on span "Describe a personal quality that you admire in others and would like to develop." at bounding box center [166, 158] width 211 height 21
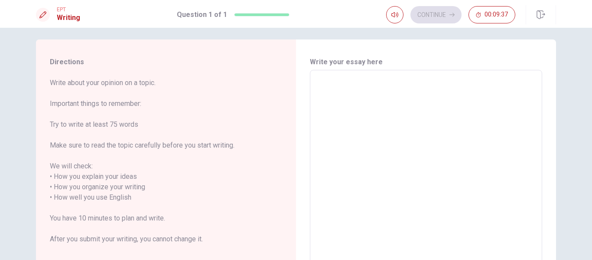
scroll to position [0, 0]
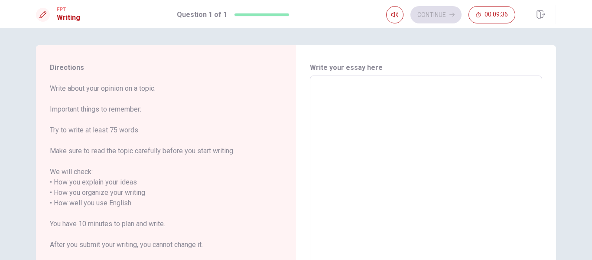
click at [339, 104] on textarea at bounding box center [426, 203] width 220 height 240
type textarea "I"
type textarea "x"
type textarea "I"
type textarea "x"
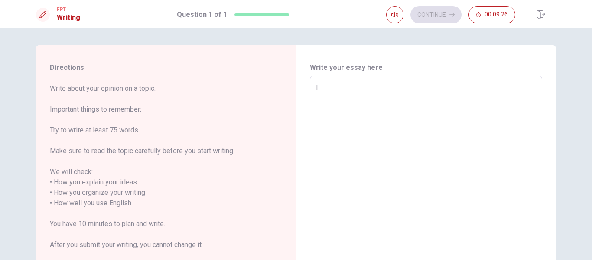
type textarea "I"
type textarea "x"
type textarea "I"
type textarea "x"
type textarea "I"
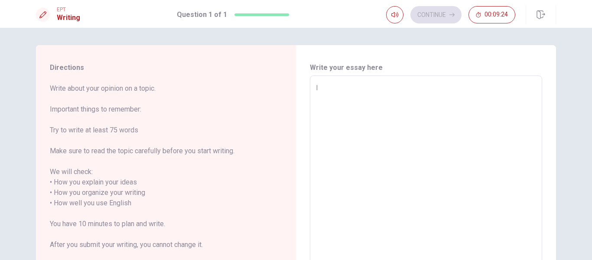
type textarea "x"
type textarea "I d"
type textarea "x"
type textarea "I"
type textarea "x"
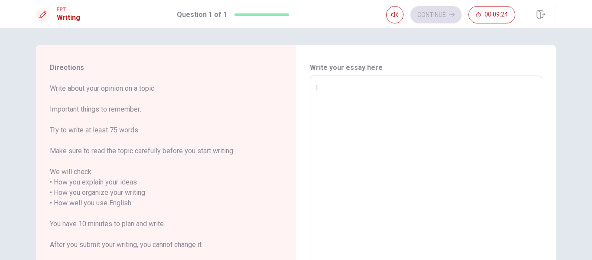
type textarea "I a"
type textarea "x"
type textarea "I ad"
type textarea "x"
type textarea "I adm"
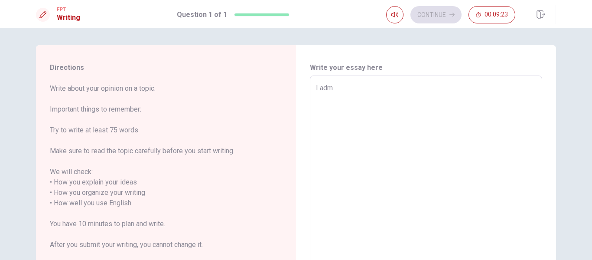
type textarea "x"
type textarea "I admi"
type textarea "x"
type textarea "I [PERSON_NAME]"
type textarea "x"
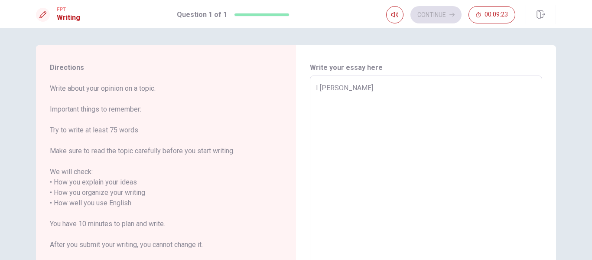
type textarea "I admire"
type textarea "x"
type textarea "I admire"
type textarea "x"
type textarea "I admire a"
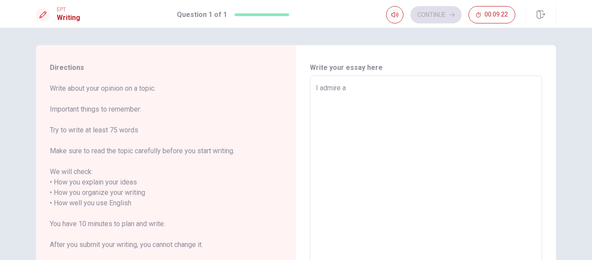
type textarea "x"
type textarea "I admire a"
type textarea "x"
type textarea "I admire a"
type textarea "x"
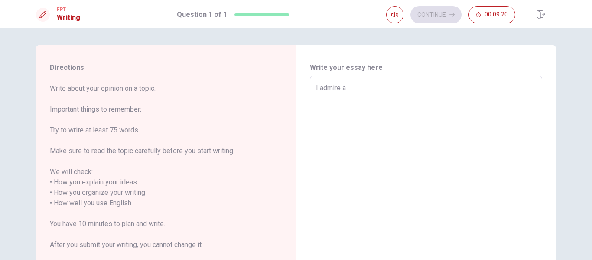
type textarea "I admire"
type textarea "x"
type textarea "I admire m"
type textarea "x"
type textarea "I admire my"
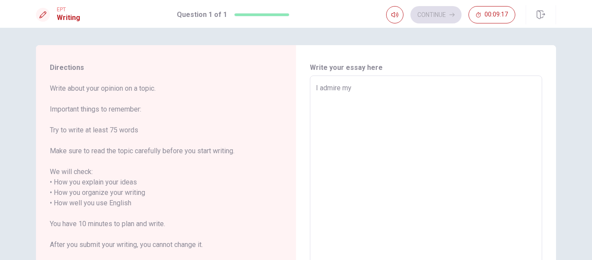
type textarea "x"
type textarea "I admire my"
type textarea "x"
type textarea "I admire my b"
type textarea "x"
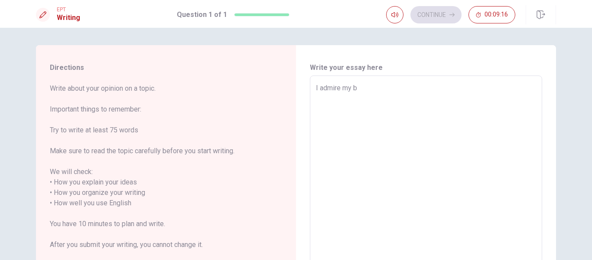
type textarea "I admire my bo"
type textarea "x"
type textarea "I admire my bos"
type textarea "x"
type textarea "I admire my boss"
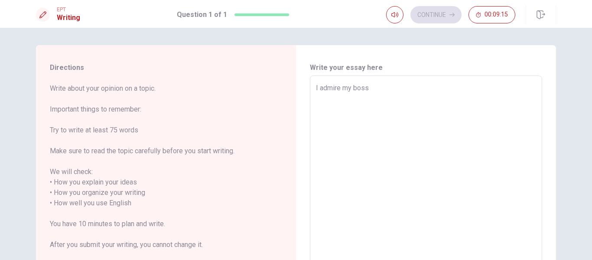
type textarea "x"
type textarea "I admire my boss"
type textarea "x"
type textarea "I admire my boss b"
type textarea "x"
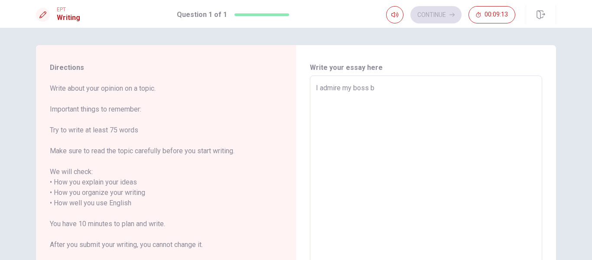
type textarea "I admire my boss be"
type textarea "x"
type textarea "I admire my boss [PERSON_NAME]"
type textarea "x"
type textarea "I admire my boss beca"
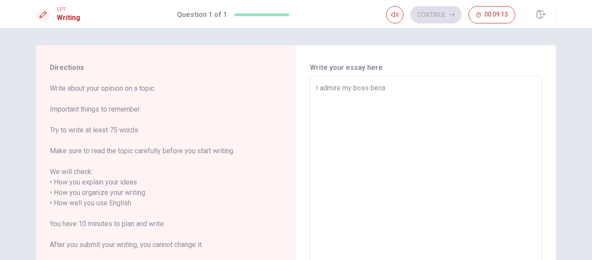
type textarea "x"
type textarea "I admire my boss becau"
type textarea "x"
type textarea "I admire my boss becaus"
type textarea "x"
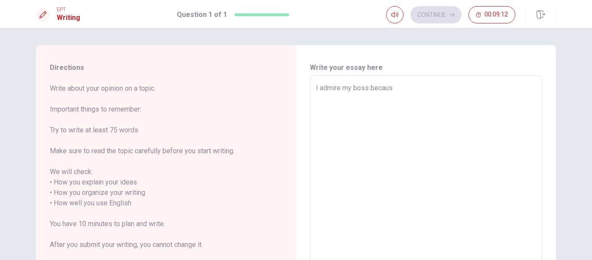
type textarea "I admire my boss because"
type textarea "x"
type textarea "I admire my boss because"
type textarea "x"
type textarea "I admire my boss because h"
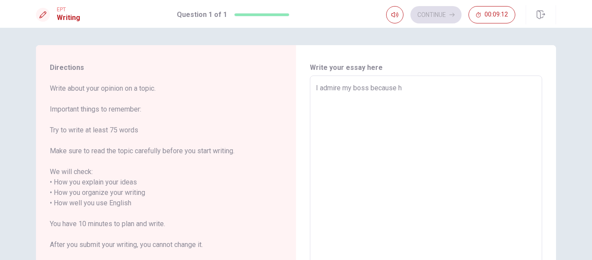
type textarea "x"
type textarea "I admire my boss because he"
type textarea "x"
type textarea "I admire my boss because he"
type textarea "x"
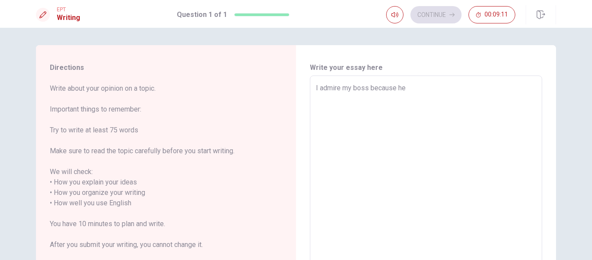
type textarea "I admire my boss because he i"
type textarea "x"
type textarea "I admire my boss because he is"
type textarea "x"
type textarea "I admire my boss because he is"
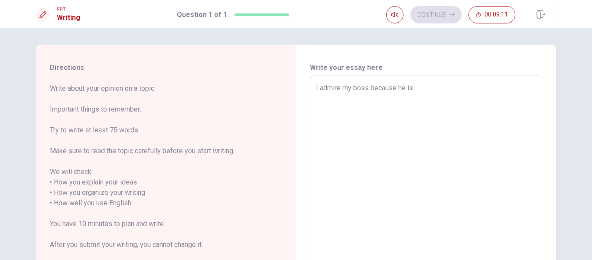
type textarea "x"
type textarea "I admire my boss because he is r"
type textarea "x"
type textarea "I admire my boss because he is re"
type textarea "x"
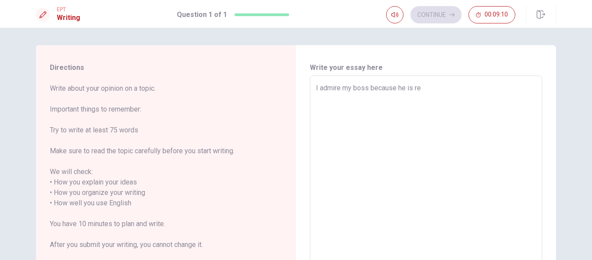
type textarea "I admire my boss because he is rel"
type textarea "x"
type textarea "I admire my boss because he is [MEDICAL_DATA]"
type textarea "x"
type textarea "I admire my boss because he is relai"
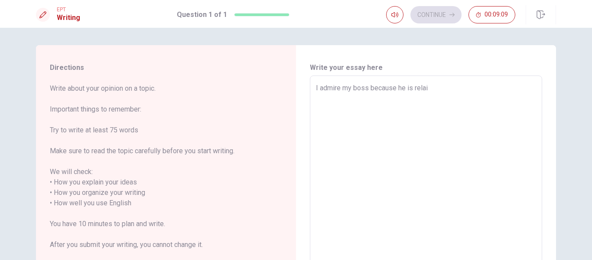
type textarea "x"
type textarea "I admire my boss because he is [MEDICAL_DATA]"
type textarea "x"
type textarea "I admire my boss because he is rel"
type textarea "x"
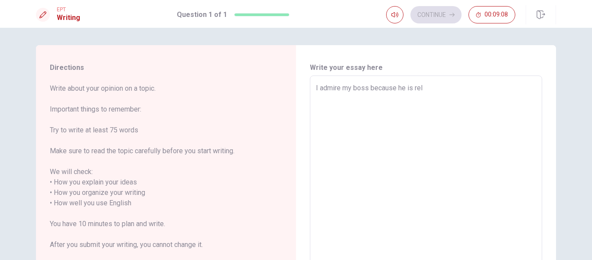
type textarea "I admire my boss because he is re"
type textarea "x"
type textarea "I admire my boss because he is [PERSON_NAME]"
type textarea "x"
type textarea "I admire my boss because he is real"
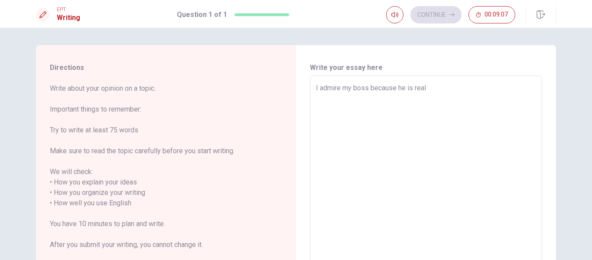
type textarea "x"
type textarea "I admire my boss because he is [PERSON_NAME]"
type textarea "x"
type textarea "I admire my boss because he is re"
type textarea "x"
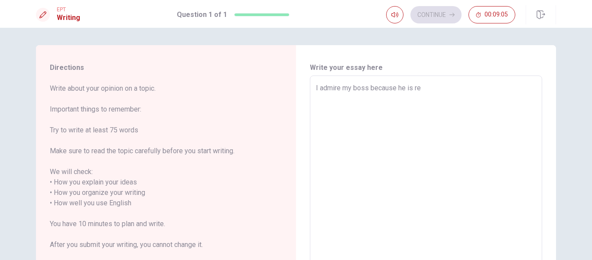
type textarea "I admire my boss because he is r"
type textarea "x"
type textarea "I admire my boss because he is"
type textarea "x"
type textarea "I admire my boss because he is a"
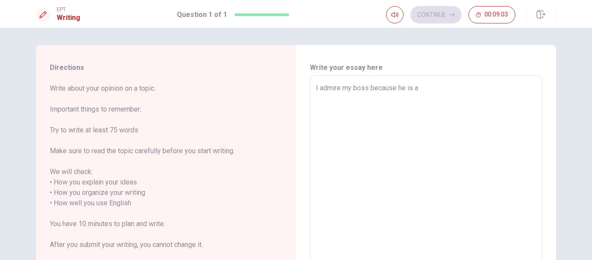
type textarea "x"
type textarea "I admire my boss because he is a"
type textarea "x"
type textarea "I admire my boss because he is a o"
type textarea "x"
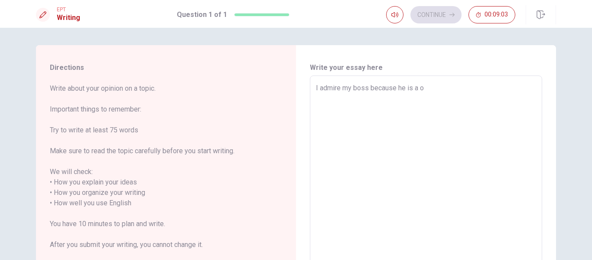
type textarea "I admire my boss because he is a or"
type textarea "x"
type textarea "I admire my boss because he is a org"
type textarea "x"
type textarea "I admire my boss because he is a orga"
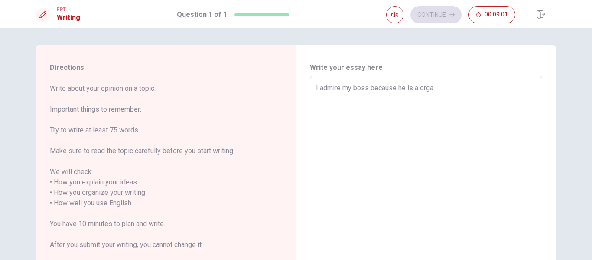
type textarea "x"
type textarea "I admire my boss because he is a organ"
type textarea "x"
type textarea "I admire my boss because he is a organi"
type textarea "x"
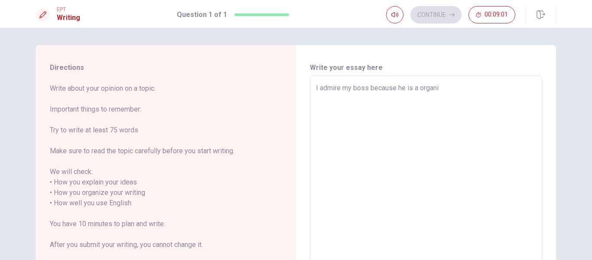
type textarea "I admire my boss because he is a organiz"
type textarea "x"
type textarea "I admire my boss because he is a organize"
type textarea "x"
type textarea "I admire my boss because he is a organized"
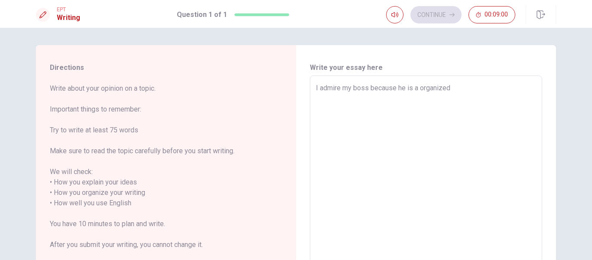
type textarea "x"
type textarea "I admire my boss because he is a organized"
type textarea "x"
type textarea "I admire my boss because he is a organized p"
type textarea "x"
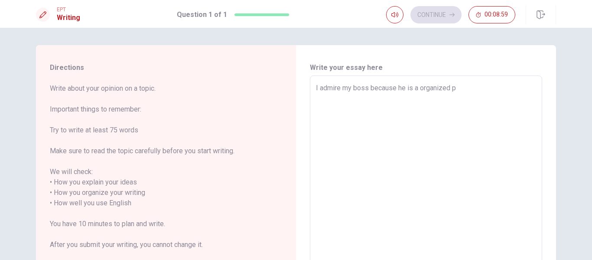
type textarea "I admire my boss because he is a organized pe"
type textarea "x"
type textarea "I admire my boss because he is a organized per"
type textarea "x"
type textarea "I admire my boss because he is a organized pers"
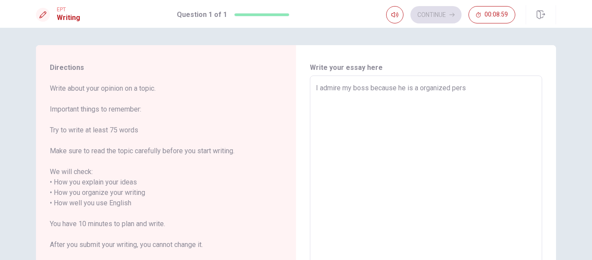
type textarea "x"
type textarea "I admire my boss because he is a organized perso"
type textarea "x"
type textarea "I admire my boss because he is a organized person"
type textarea "x"
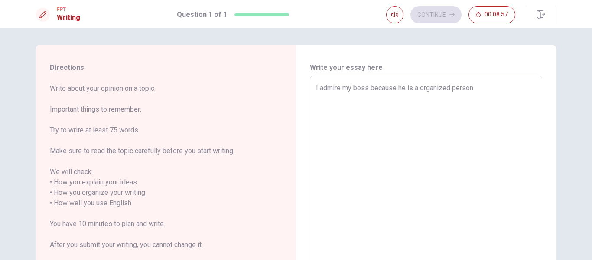
type textarea "I admire my boss because he is a organized person,"
type textarea "x"
type textarea "I admire my boss because he is a organized person,"
type textarea "x"
type textarea "I admire my boss because he is a organized person, h"
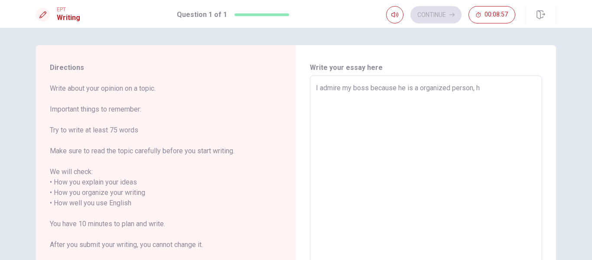
type textarea "x"
type textarea "I admire my boss because he is a organized person, he"
type textarea "x"
type textarea "I admire my boss because he is a organized person, he"
type textarea "x"
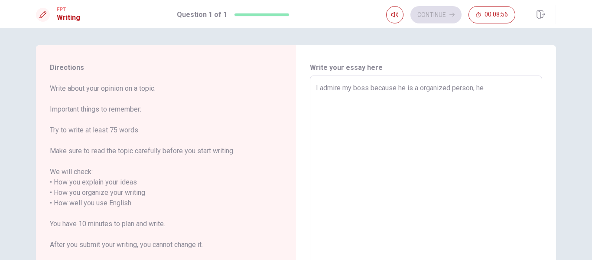
type textarea "I admire my boss because he is a organized person, he n"
type textarea "x"
type textarea "I admire my boss because he is a organized person, he ne"
type textarea "x"
type textarea "I admire my boss because he is a organized person, he nev"
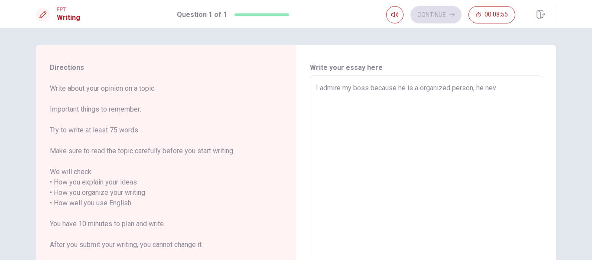
type textarea "x"
type textarea "I admire my boss because he is a organized person, he neve"
type textarea "x"
type textarea "I admire my boss because he is a organized person, he never"
type textarea "x"
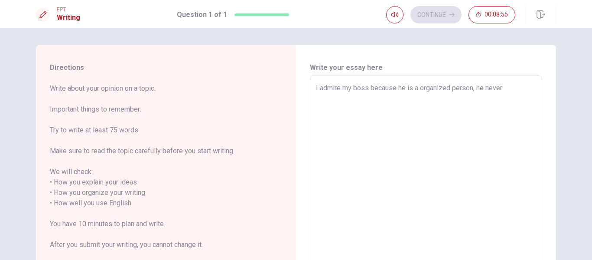
type textarea "I admire my boss because he is a organized person, he never"
type textarea "x"
type textarea "I admire my boss because he is a organized person, he never f"
type textarea "x"
type textarea "I admire my boss because he is a organized person, he never fo"
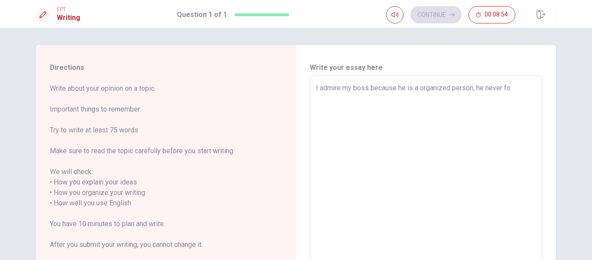
type textarea "x"
type textarea "I admire my boss because he is a organized person, he never for"
type textarea "x"
type textarea "I admire my boss because he is a organized person, he never forg"
type textarea "x"
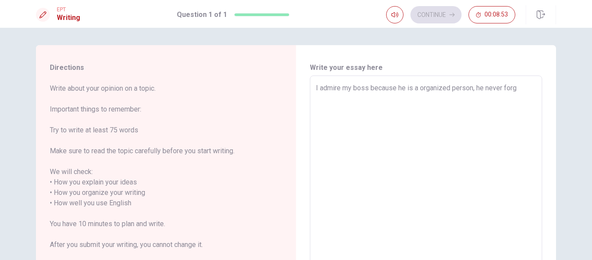
type textarea "I admire my boss because he is a organized person, he never forge"
type textarea "x"
type textarea "I admire my boss because he is a organized person, he never forger"
type textarea "x"
type textarea "I admire my boss because he is a organized person, he never forge"
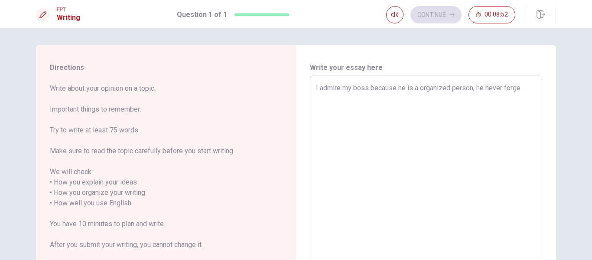
type textarea "x"
type textarea "I admire my boss because he is a organized person, he never forget"
type textarea "x"
type textarea "I admire my boss because he is a organized person, he never forget"
type textarea "x"
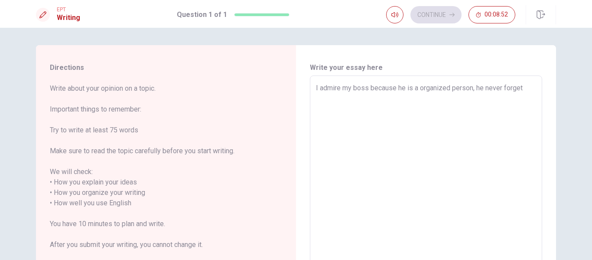
type textarea "I admire my boss because he is a organized person, he never forget a"
type textarea "x"
type textarea "I admire my boss because he is a organized person, he never forget a"
type textarea "x"
type textarea "I admire my boss because he is a organized person, he never forget a t"
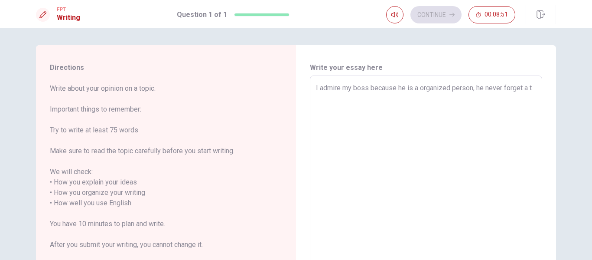
type textarea "x"
type textarea "I admire my boss because he is a organized person, he never forget a to"
type textarea "x"
type textarea "I admire my boss because he is a organized person, he never forget a top"
type textarea "x"
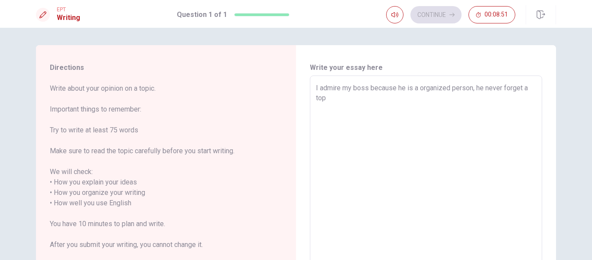
type textarea "I admire my boss because he is a organized person, he never forget a topi"
type textarea "x"
type textarea "I admire my boss because he is a organized person, he never forget a topic"
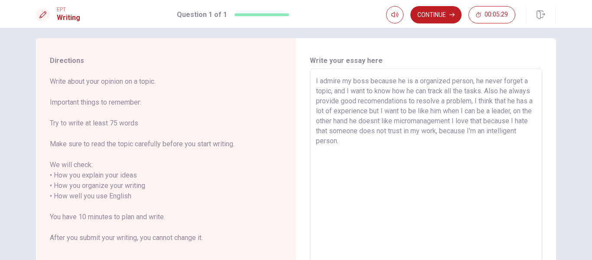
scroll to position [5, 0]
click at [415, 83] on textarea "I admire my boss because he is a organized person, he never forget a topic, and…" at bounding box center [426, 198] width 220 height 240
click at [432, 113] on textarea "I admire my boss because he is an organized person, he never forget a topic, an…" at bounding box center [426, 198] width 220 height 240
click at [484, 93] on textarea "I admire my boss because he is an organized person, he never forget a topic, an…" at bounding box center [426, 198] width 220 height 240
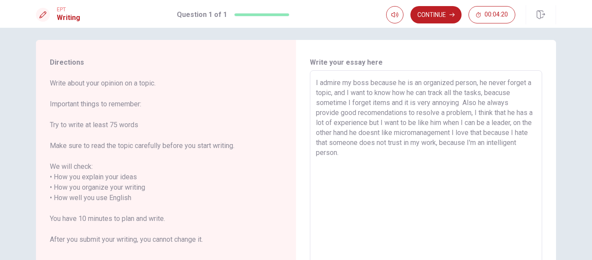
click at [344, 102] on textarea "I admire my boss because he is an organized person, he never forget a topic, an…" at bounding box center [426, 198] width 220 height 240
click at [461, 102] on textarea "I admire my boss because he is an organized person, he never forget a topic, an…" at bounding box center [426, 198] width 220 height 240
click at [405, 113] on textarea "I admire my boss because he is an organized person, he never forget a topic, an…" at bounding box center [426, 198] width 220 height 240
click at [364, 122] on textarea "I admire my boss because he is an organized person, he never forget a topic, an…" at bounding box center [426, 198] width 220 height 240
click at [365, 132] on textarea "I admire my boss because he is an organized person, he never forget a topic, an…" at bounding box center [426, 198] width 220 height 240
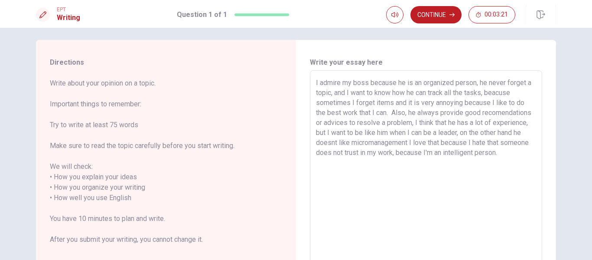
click at [475, 135] on textarea "I admire my boss because he is an organized person, he never forget a topic, an…" at bounding box center [426, 198] width 220 height 240
click at [500, 121] on textarea "I admire my boss because he is an organized person, he never forget a topic, an…" at bounding box center [426, 198] width 220 height 240
click at [508, 121] on textarea "I admire my boss because he is an organized person, he never forget a topic, an…" at bounding box center [426, 198] width 220 height 240
click at [487, 146] on textarea "I admire my boss because he is an organized person, he never forget a topic, an…" at bounding box center [426, 198] width 220 height 240
drag, startPoint x: 485, startPoint y: 133, endPoint x: 477, endPoint y: 133, distance: 7.8
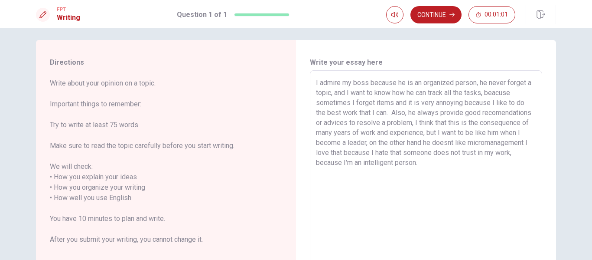
click at [477, 133] on textarea "I admire my boss because he is an organized person, he never forget a topic, an…" at bounding box center [426, 198] width 220 height 240
click at [413, 143] on textarea "I admire my boss because he is an organized person, he never forget a topic, an…" at bounding box center [426, 198] width 220 height 240
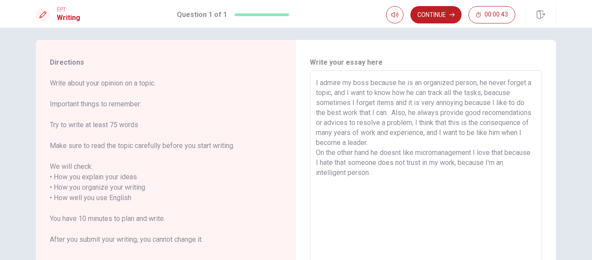
click at [474, 152] on textarea "I admire my boss because he is an organized person, he never forget a topic, an…" at bounding box center [426, 198] width 220 height 240
click at [394, 172] on textarea "I admire my boss because he is an organized person, he never forget a topic, an…" at bounding box center [426, 198] width 220 height 240
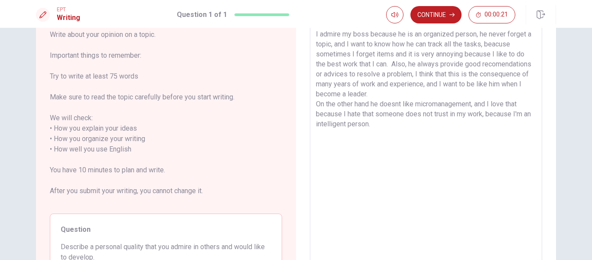
scroll to position [53, 0]
drag, startPoint x: 367, startPoint y: 104, endPoint x: 314, endPoint y: 103, distance: 53.7
click at [316, 103] on textarea "I admire my boss because he is an organized person, he never forget a topic, an…" at bounding box center [426, 149] width 220 height 240
click at [370, 130] on textarea "I admire my boss because he is an organized person, he never forget a topic, an…" at bounding box center [426, 149] width 220 height 240
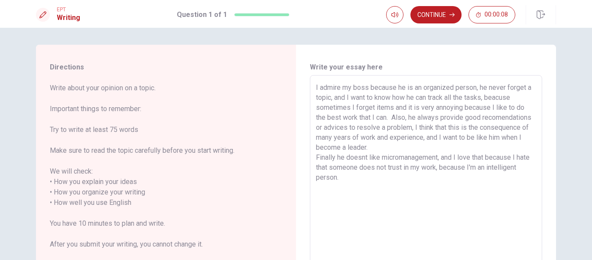
scroll to position [0, 0]
click at [428, 16] on button "Continue" at bounding box center [435, 14] width 51 height 17
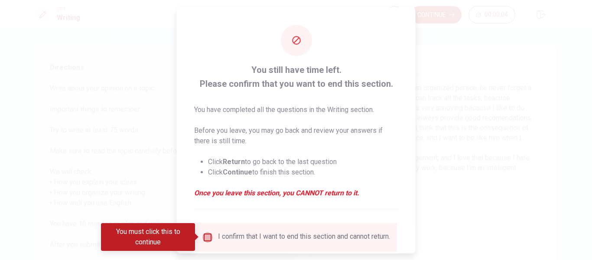
click at [203, 238] on input "You must click this to continue" at bounding box center [207, 236] width 10 height 10
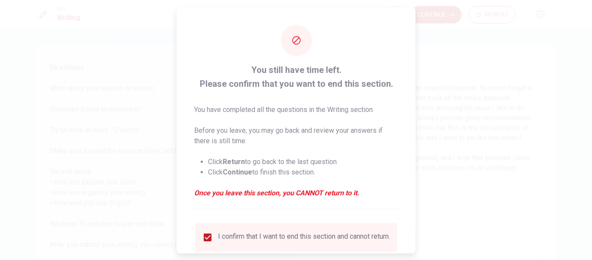
scroll to position [64, 0]
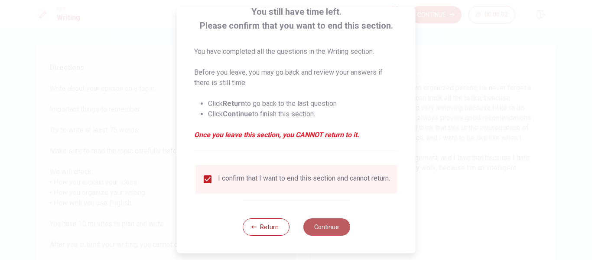
click at [322, 223] on button "Continue" at bounding box center [326, 226] width 47 height 17
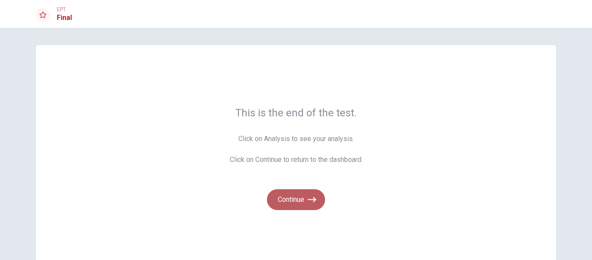
click at [300, 199] on button "Continue" at bounding box center [296, 199] width 58 height 21
